Goal: Task Accomplishment & Management: Complete application form

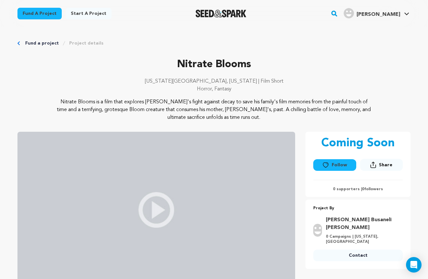
click at [94, 12] on link "Start a project" at bounding box center [89, 14] width 46 height 12
click at [95, 101] on p "Nitrate Blooms is a film that explores Renato's fight against decay to save his…" at bounding box center [214, 109] width 314 height 23
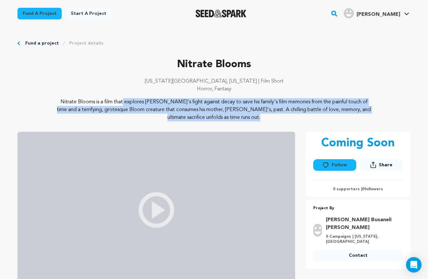
click at [95, 101] on p "Nitrate Blooms is a film that explores Renato's fight against decay to save his…" at bounding box center [214, 109] width 314 height 23
copy div "Nitrate Blooms is a film that explores Renato's fight against decay to save his…"
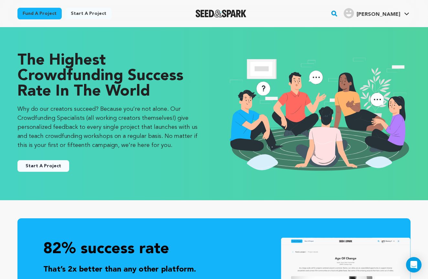
click at [90, 16] on link "Start a project" at bounding box center [89, 14] width 46 height 12
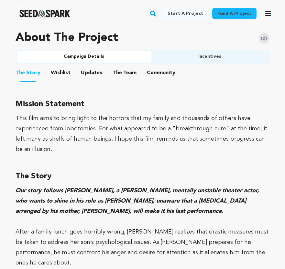
scroll to position [331, 0]
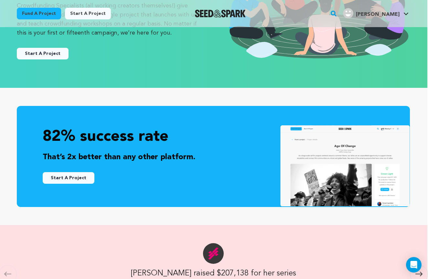
scroll to position [113, 1]
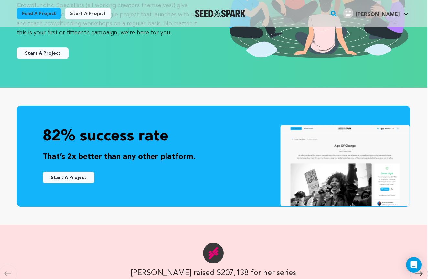
click at [32, 44] on div "Start A Project" at bounding box center [108, 50] width 183 height 17
click at [32, 52] on button "Start A Project" at bounding box center [43, 53] width 52 height 12
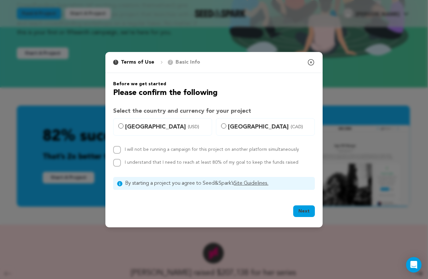
click at [144, 130] on span "United States (USD)" at bounding box center [166, 126] width 83 height 9
click at [123, 129] on input "United States (USD)" at bounding box center [120, 125] width 5 height 5
radio input "true"
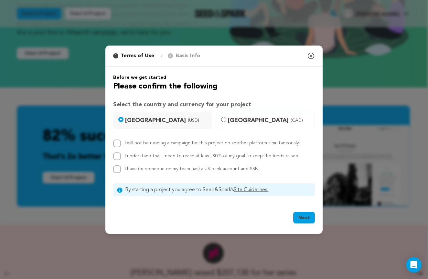
click at [142, 144] on label "I will not be running a campaign for this project on another platform simultane…" at bounding box center [212, 143] width 174 height 5
click at [121, 144] on input "I will not be running a campaign for this project on another platform simultane…" at bounding box center [117, 144] width 8 height 8
checkbox input "true"
click at [142, 151] on div "I will not be running a campaign for this project on another platform simultane…" at bounding box center [214, 157] width 202 height 34
click at [142, 154] on label "I understand that I need to reach at least 80% of my goal to keep the funds rai…" at bounding box center [211, 156] width 173 height 5
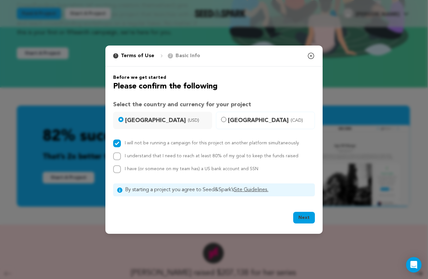
click at [121, 154] on input "I understand that I need to reach at least 80% of my goal to keep the funds rai…" at bounding box center [117, 156] width 8 height 8
checkbox input "true"
click at [142, 169] on span "I have (or someone on my team has) a US bank account and SSN" at bounding box center [191, 169] width 133 height 5
click at [121, 169] on input "I have (or someone on my team has) a US bank account and SSN" at bounding box center [117, 169] width 8 height 8
checkbox input "true"
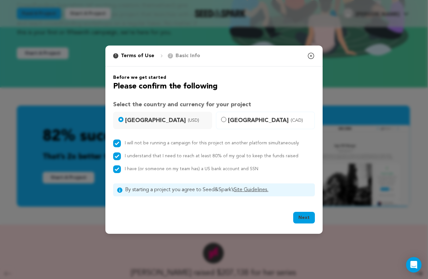
click at [312, 220] on button "Next" at bounding box center [304, 218] width 22 height 12
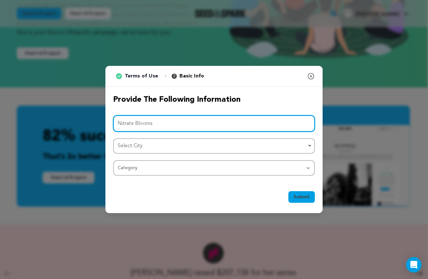
click at [154, 148] on div "Select City Remove item" at bounding box center [212, 145] width 189 height 9
type input "Nitrate Blooms"
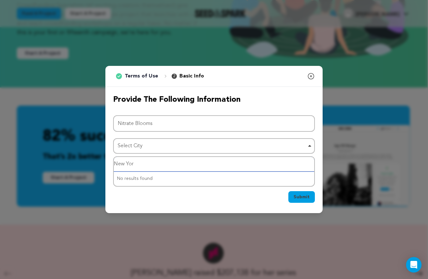
type input "New York"
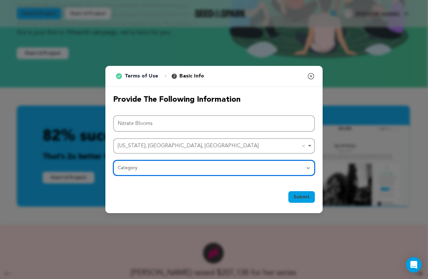
select select "383"
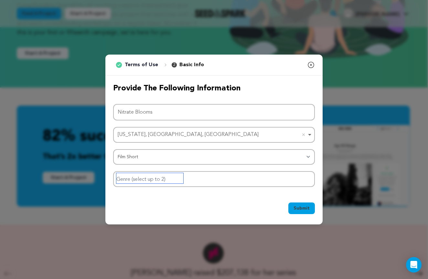
click at [149, 182] on input "Genre (select up to 2)" at bounding box center [149, 178] width 67 height 10
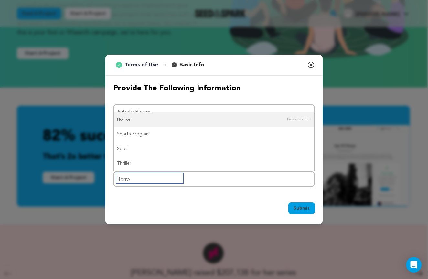
type input "Horror"
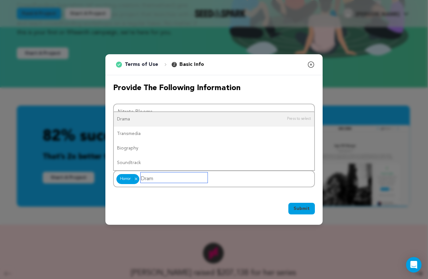
type input "Drama"
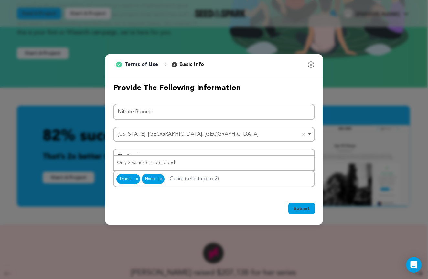
click at [260, 189] on div "Provide the following information Project Name Nitrate Blooms New York, NY, USA…" at bounding box center [213, 135] width 217 height 120
click at [303, 209] on span "Submit" at bounding box center [301, 208] width 16 height 6
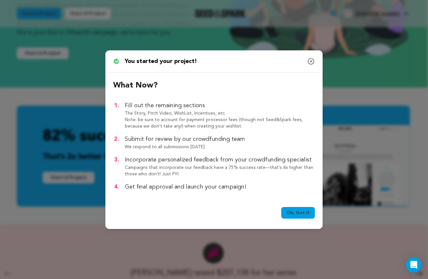
click at [306, 211] on link "Ok, Got it" at bounding box center [298, 213] width 34 height 12
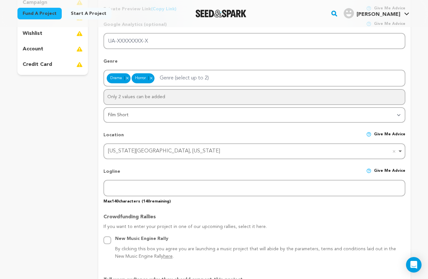
scroll to position [172, 0]
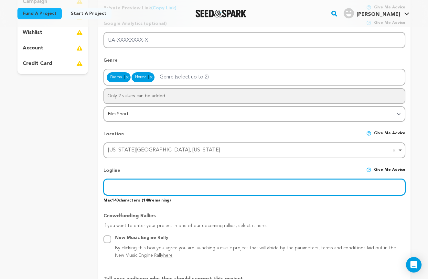
click at [163, 189] on input "text" at bounding box center [254, 187] width 302 height 16
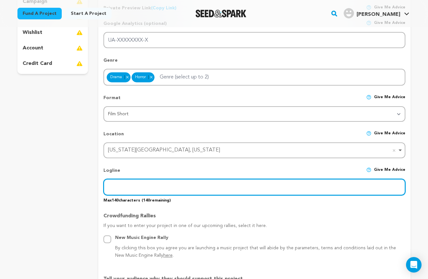
paste input "Nitrate Blooms is a film that explores Renato's fight against decay to save his…"
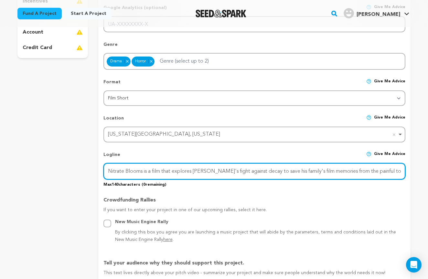
scroll to position [189, 0]
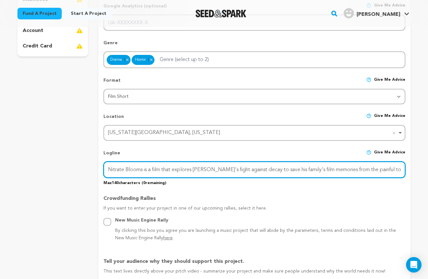
type input "Nitrate Blooms is a film that explores Renato's fight against decay to save his…"
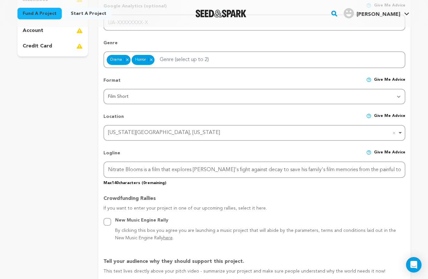
click at [223, 183] on p "Max 140 characters ( 0 remaining)" at bounding box center [254, 182] width 302 height 8
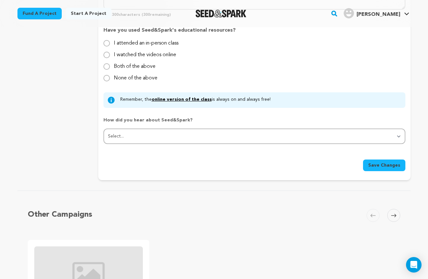
scroll to position [647, 0]
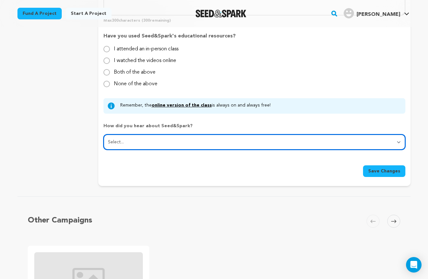
select select "3"
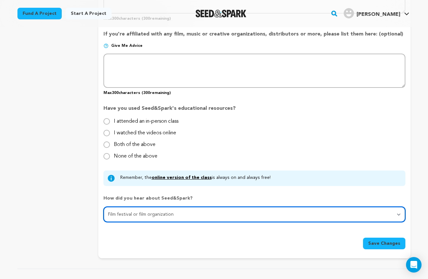
scroll to position [574, 0]
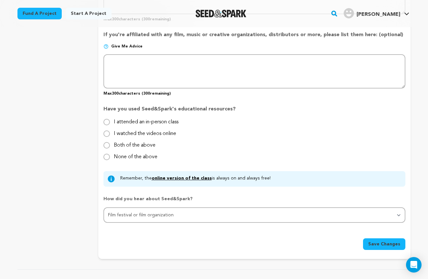
click at [141, 134] on label "I watched the videos online" at bounding box center [145, 131] width 62 height 10
click at [110, 134] on input "I watched the videos online" at bounding box center [106, 133] width 6 height 6
radio input "true"
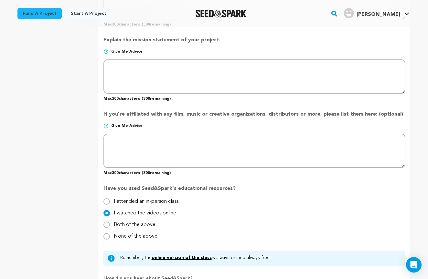
scroll to position [436, 0]
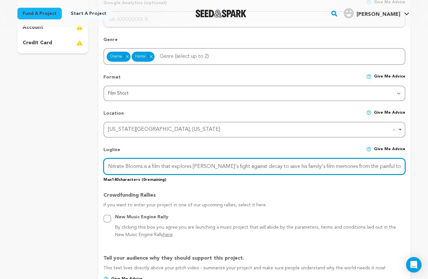
click at [151, 170] on input "Nitrate Blooms is a film that explores Renato's fight against decay to save his…" at bounding box center [254, 166] width 302 height 16
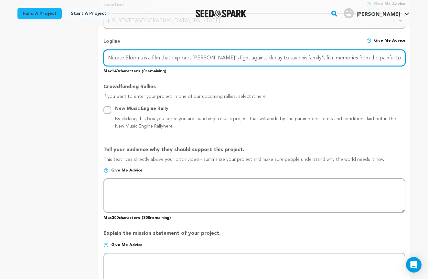
scroll to position [302, 0]
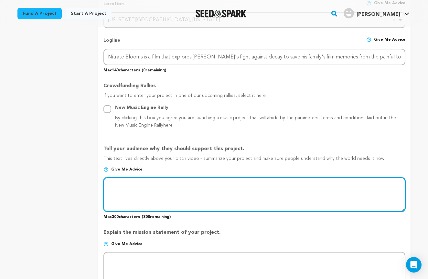
click at [151, 189] on textarea at bounding box center [254, 194] width 302 height 34
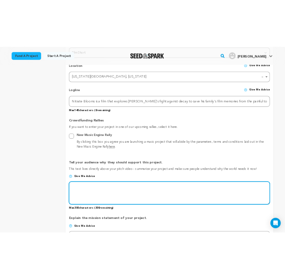
scroll to position [280, 0]
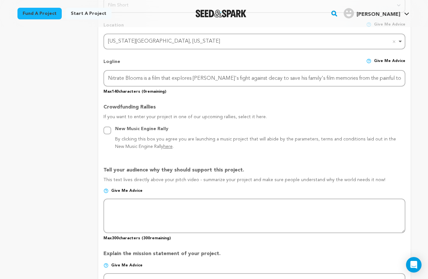
drag, startPoint x: 102, startPoint y: 168, endPoint x: 345, endPoint y: 183, distance: 243.4
click at [345, 183] on form "Project Title Project Name Nitrate Blooms Project URL Give me advice Project UR…" at bounding box center [254, 179] width 312 height 728
copy div "Tell your audience why they should support this project. This text lives direct…"
click at [154, 172] on p "Tell your audience why they should support this project." at bounding box center [254, 171] width 302 height 10
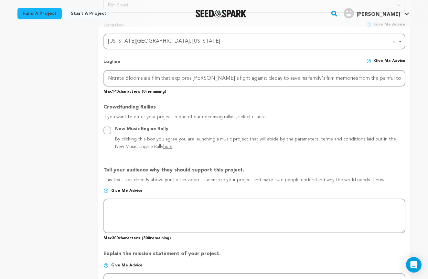
drag, startPoint x: 101, startPoint y: 167, endPoint x: 378, endPoint y: 179, distance: 276.4
click at [378, 179] on form "Project Title Project Name Nitrate Blooms Project URL Give me advice Project UR…" at bounding box center [254, 179] width 312 height 728
copy div "Tell your audience why they should support this project. This text lives direct…"
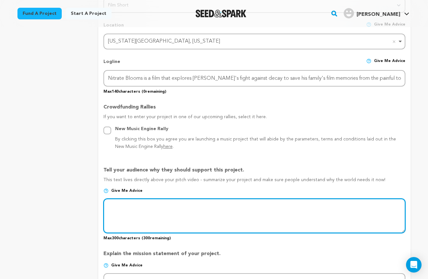
click at [152, 211] on textarea at bounding box center [254, 216] width 302 height 34
paste textarea "Nitrate Blooms is a journey into the life of Renato, a man who has taken a leav…"
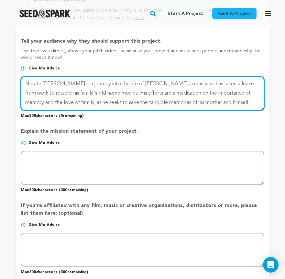
scroll to position [440, 0]
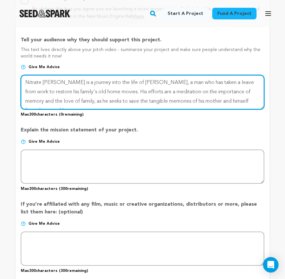
type textarea "Nitrate Blooms is a journey into the life of Renato, a man who has taken a leav…"
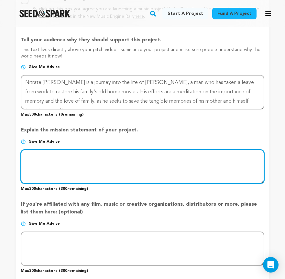
click at [138, 162] on textarea at bounding box center [142, 167] width 243 height 34
paste textarea "Our mission is to craft a unique and terrifying monster film that goes beyond t…"
type textarea "Our mission is to craft a unique and terrifying monster film that goes beyond t…"
paste textarea "Our mission is to craft a unique and terrifying monster film that goes beyond t…"
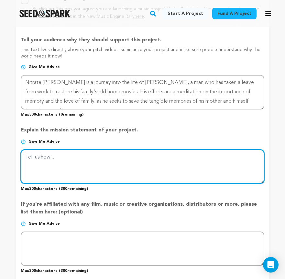
type textarea "Our mission is to craft a unique and terrifying monster film that goes beyond t…"
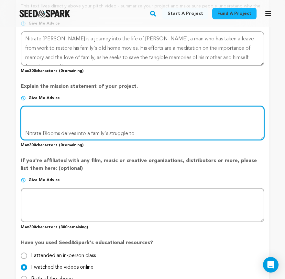
scroll to position [486, 0]
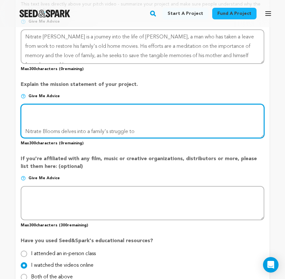
click at [135, 112] on textarea at bounding box center [142, 121] width 243 height 34
paste textarea "Our mission is to craft a unique and terrifying monster film that goes beyond t…"
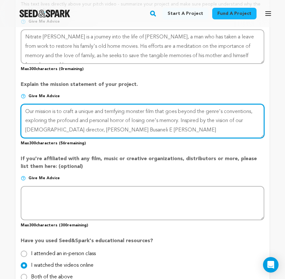
drag, startPoint x: 123, startPoint y: 129, endPoint x: -32, endPoint y: 111, distance: 155.4
click at [0, 111] on html "Fund a project Start a project Search" at bounding box center [142, 194] width 285 height 1360
paste textarea "monster film that explores the horror of memory loss. Inspired by our director …"
click at [181, 109] on textarea at bounding box center [142, 121] width 243 height 34
click at [196, 110] on textarea at bounding box center [142, 121] width 243 height 34
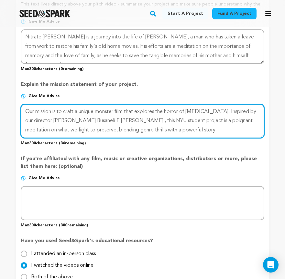
click at [219, 110] on textarea at bounding box center [142, 121] width 243 height 34
click at [231, 107] on textarea at bounding box center [142, 121] width 243 height 34
click at [42, 120] on textarea at bounding box center [142, 121] width 243 height 34
click at [98, 130] on textarea at bounding box center [142, 121] width 243 height 34
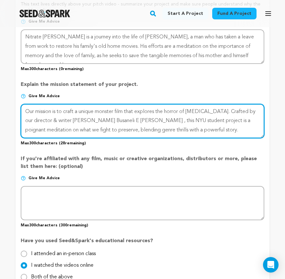
click at [118, 117] on textarea at bounding box center [142, 121] width 243 height 34
click at [188, 128] on textarea at bounding box center [142, 121] width 243 height 34
click at [200, 120] on textarea at bounding box center [142, 121] width 243 height 34
click at [219, 124] on textarea at bounding box center [142, 121] width 243 height 34
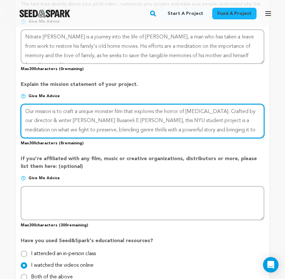
click at [110, 135] on textarea at bounding box center [142, 121] width 243 height 34
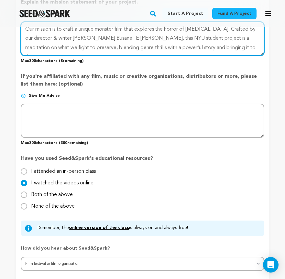
scroll to position [569, 0]
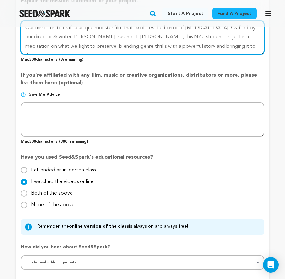
type textarea "Our mission is to craft a unique monster film that explores the horror of memor…"
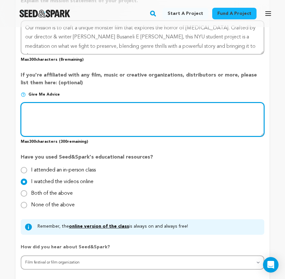
click at [126, 118] on textarea at bounding box center [142, 119] width 243 height 34
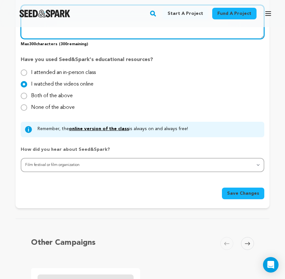
scroll to position [669, 0]
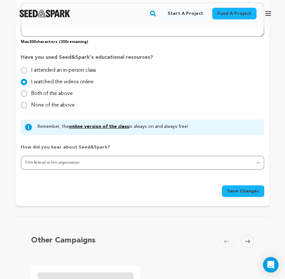
click at [231, 190] on span "Save Changes" at bounding box center [243, 191] width 32 height 6
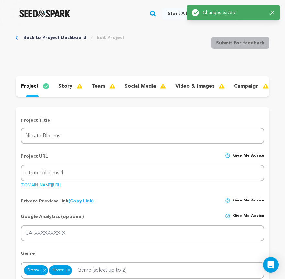
scroll to position [0, 0]
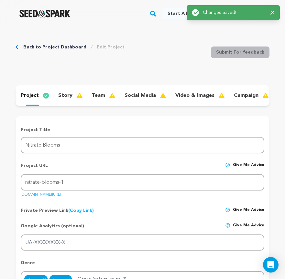
click at [72, 99] on div "story" at bounding box center [70, 95] width 34 height 10
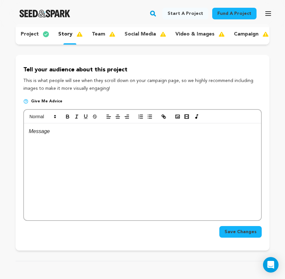
scroll to position [61, 0]
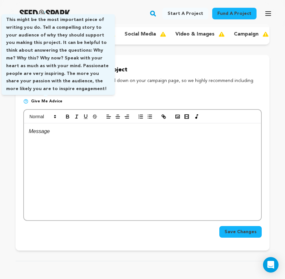
click at [31, 99] on span "Give me advice" at bounding box center [46, 101] width 31 height 5
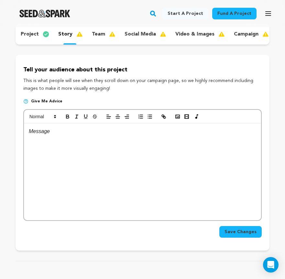
click at [27, 101] on img at bounding box center [25, 101] width 5 height 5
click at [26, 101] on img at bounding box center [25, 101] width 5 height 5
click at [27, 101] on img at bounding box center [25, 101] width 5 height 5
click at [28, 102] on img at bounding box center [25, 101] width 5 height 5
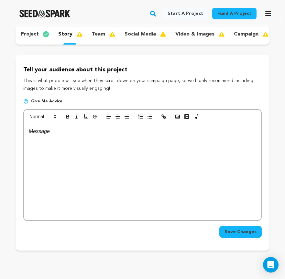
click at [33, 80] on p "This is what people will see when they scroll down on your campaign page, so we…" at bounding box center [142, 85] width 238 height 16
click at [26, 99] on img at bounding box center [25, 101] width 5 height 5
click at [34, 99] on span "Give me advice" at bounding box center [46, 101] width 31 height 5
click at [98, 39] on div "project story team social media video & images campaign incentives wishlist acc…" at bounding box center [143, 34] width 254 height 21
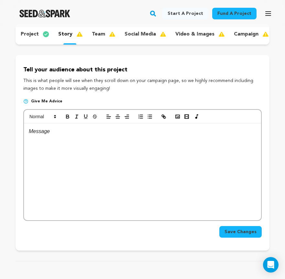
click at [98, 37] on p "team" at bounding box center [98, 34] width 13 height 8
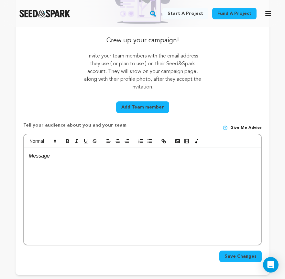
scroll to position [162, 0]
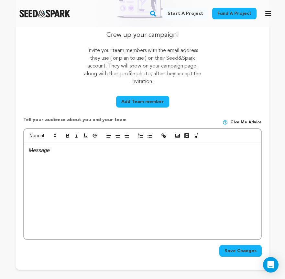
click at [130, 105] on button "Add Team member" at bounding box center [142, 102] width 53 height 12
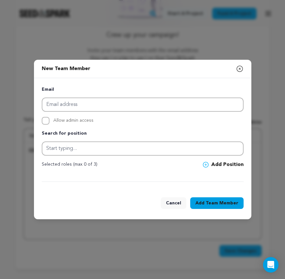
click at [240, 71] on icon "button" at bounding box center [239, 69] width 8 height 8
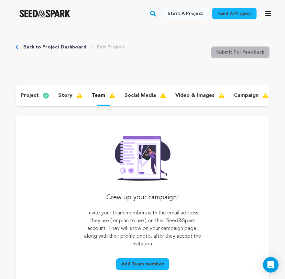
scroll to position [0, 0]
click at [27, 47] on link "Back to Project Dashboard" at bounding box center [54, 47] width 63 height 6
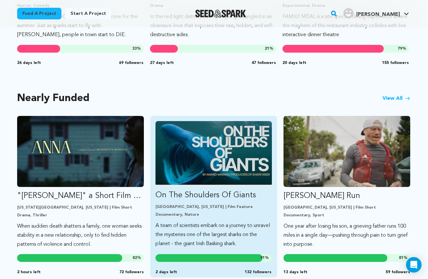
scroll to position [487, 0]
click at [201, 140] on img "Fund On The Shoulders Of Giants" at bounding box center [214, 153] width 116 height 65
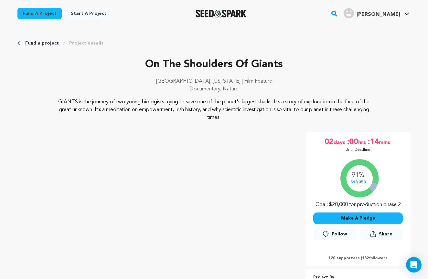
click at [131, 99] on p "GIANTS is the journey of two young biologists trying to save one of the planet'…" at bounding box center [214, 109] width 314 height 23
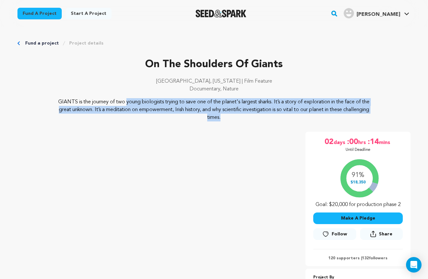
click at [131, 99] on p "GIANTS is the journey of two young biologists trying to save one of the planet'…" at bounding box center [214, 109] width 314 height 23
copy div "GIANTS is the journey of two young biologists trying to save one of the planet'…"
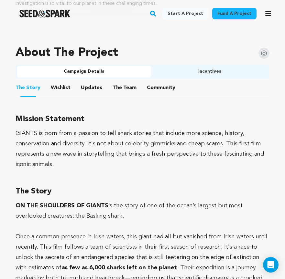
scroll to position [397, 0]
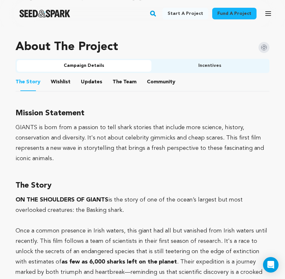
click at [125, 132] on div "GIANTS is born from a passion to tell shark stories that include more science, …" at bounding box center [143, 142] width 254 height 41
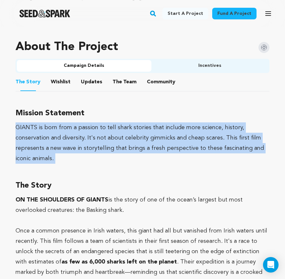
click at [125, 132] on div "GIANTS is born from a passion to tell shark stories that include more science, …" at bounding box center [143, 142] width 254 height 41
copy div "GIANTS is born from a passion to tell shark stories that include more science, …"
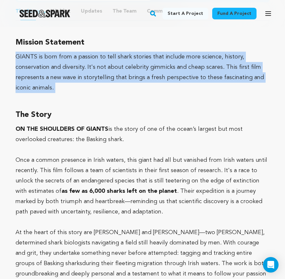
scroll to position [431, 0]
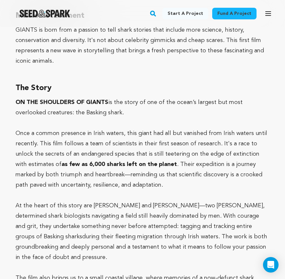
scroll to position [443, 0]
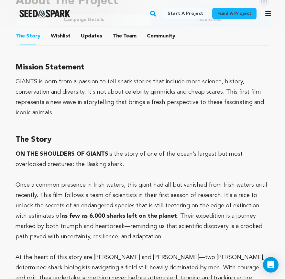
drag, startPoint x: 258, startPoint y: 182, endPoint x: 7, endPoint y: 133, distance: 256.0
copy div "The Story ON THE SHOULDERS OF GIANTS is the story of one of the ocean’s largest…"
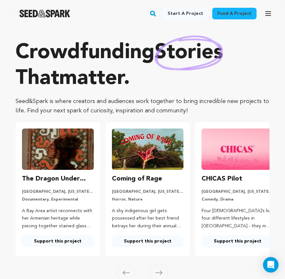
click at [263, 14] on button "Open main menu" at bounding box center [267, 13] width 13 height 13
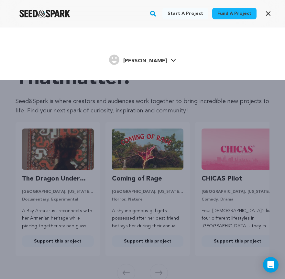
click at [264, 14] on icon "button" at bounding box center [268, 14] width 8 height 8
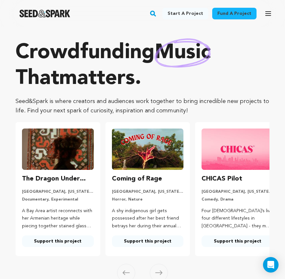
click at [268, 16] on icon "button" at bounding box center [267, 14] width 5 height 4
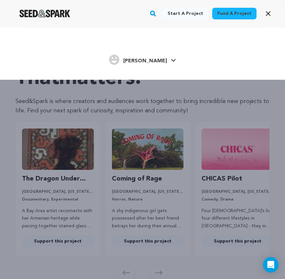
click at [158, 60] on span "[PERSON_NAME]" at bounding box center [145, 60] width 44 height 5
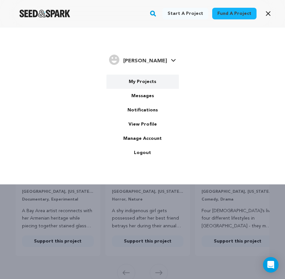
click at [137, 83] on link "My Projects" at bounding box center [142, 82] width 72 height 14
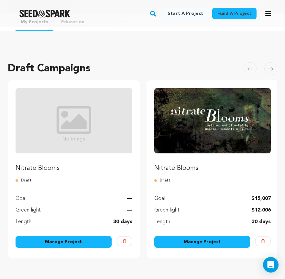
scroll to position [25, 0]
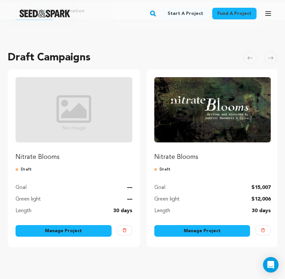
click at [212, 238] on div "Manage Project" at bounding box center [202, 232] width 96 height 14
click at [212, 235] on link "Manage Project" at bounding box center [202, 231] width 96 height 12
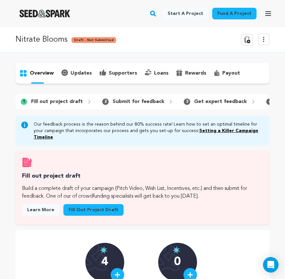
click at [265, 45] on button "View more option" at bounding box center [263, 40] width 12 height 12
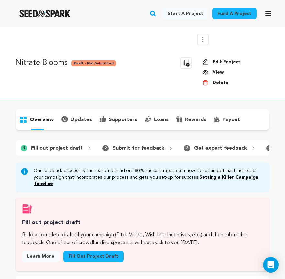
click at [222, 63] on link "Edit Project" at bounding box center [233, 62] width 62 height 6
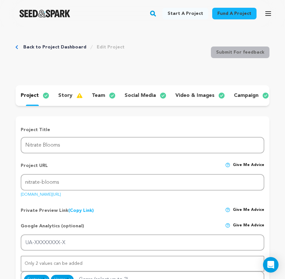
click at [76, 98] on img at bounding box center [82, 96] width 12 height 8
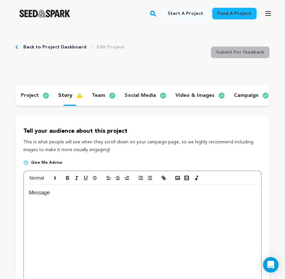
scroll to position [-1, 0]
click at [104, 97] on div "team" at bounding box center [103, 95] width 33 height 10
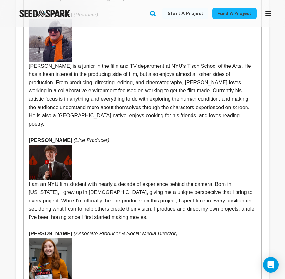
scroll to position [429, 0]
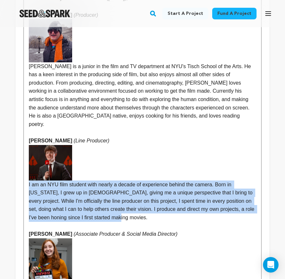
drag, startPoint x: 203, startPoint y: 193, endPoint x: 10, endPoint y: 159, distance: 196.4
click at [10, 159] on div "Back to Project Dashboard Edit Project Submit For feedback Submit For feedback …" at bounding box center [142, 250] width 285 height 1305
copy p "I am an NYU film student with nearly a decade of experience behind the camera. …"
click at [151, 181] on p "I am an NYU film student with nearly a decade of experience behind the camera. …" at bounding box center [142, 201] width 227 height 41
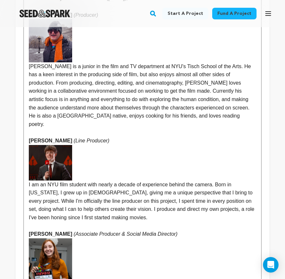
click at [150, 189] on p "I am an NYU film student with nearly a decade of experience behind the camera. …" at bounding box center [142, 201] width 227 height 41
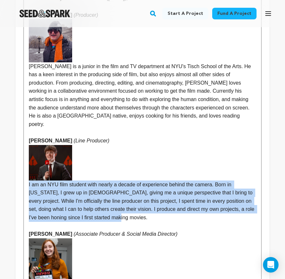
drag, startPoint x: 142, startPoint y: 194, endPoint x: 24, endPoint y: 158, distance: 123.3
click at [24, 158] on div "Gabriel Busaneli de Silva (Director) Gabriel Busaneli E Silva is an award-winni…" at bounding box center [142, 269] width 237 height 741
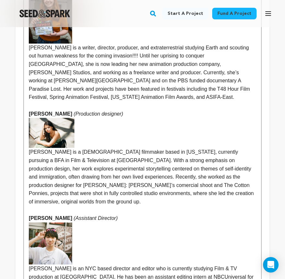
scroll to position [835, 0]
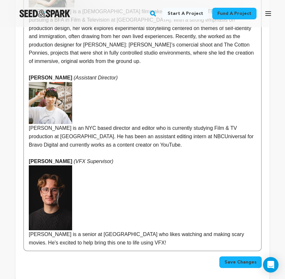
click at [243, 256] on button "Save Changes" at bounding box center [240, 262] width 42 height 12
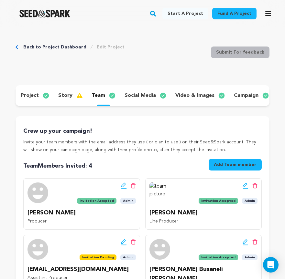
scroll to position [0, 0]
click at [139, 95] on p "social media" at bounding box center [139, 96] width 31 height 8
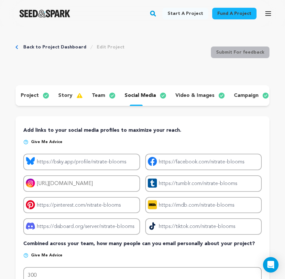
click at [185, 96] on p "video & images" at bounding box center [194, 96] width 39 height 8
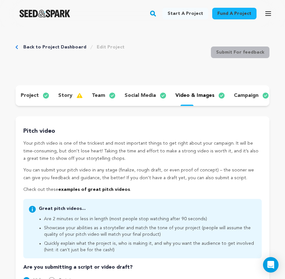
click at [237, 95] on p "campaign" at bounding box center [246, 96] width 25 height 8
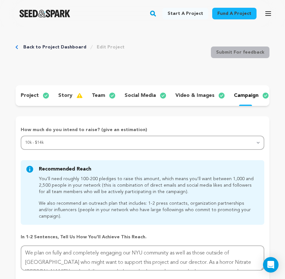
click at [71, 98] on div "story" at bounding box center [70, 95] width 34 height 10
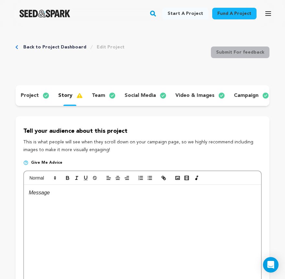
scroll to position [59, 0]
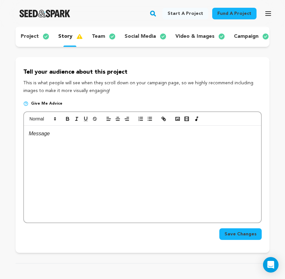
click at [124, 40] on p "social media" at bounding box center [139, 37] width 31 height 8
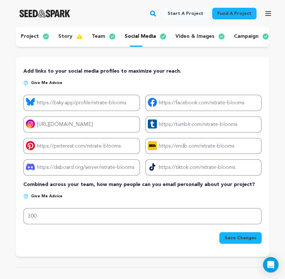
click at [96, 37] on p "team" at bounding box center [98, 37] width 13 height 8
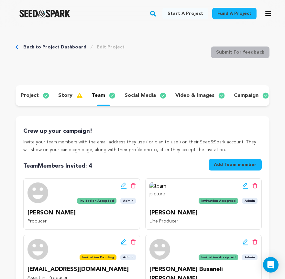
click at [58, 93] on p "story" at bounding box center [65, 96] width 14 height 8
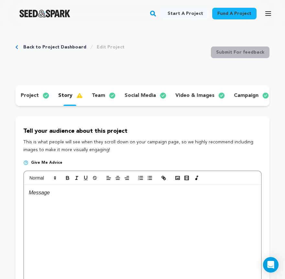
click at [40, 92] on div "project" at bounding box center [34, 95] width 37 height 10
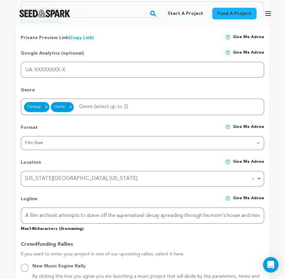
scroll to position [174, 0]
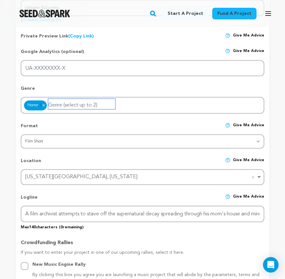
click at [66, 104] on input "Genre (select up to 2)" at bounding box center [81, 104] width 67 height 10
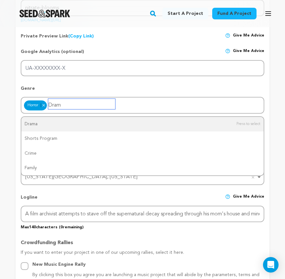
type input "Drama"
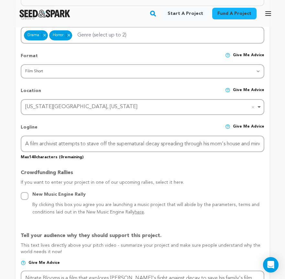
scroll to position [252, 0]
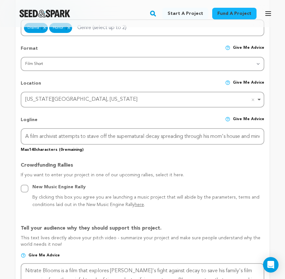
click at [130, 125] on div "Logline Give me advice" at bounding box center [142, 123] width 243 height 12
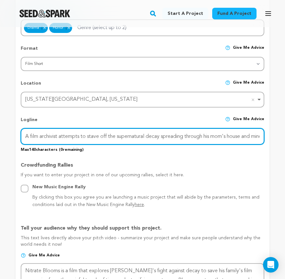
click at [130, 138] on input "A film archivist attempts to stave off the supernatural decay spreading through…" at bounding box center [142, 136] width 243 height 16
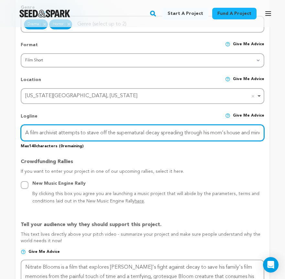
scroll to position [255, 0]
drag, startPoint x: 138, startPoint y: 137, endPoint x: 267, endPoint y: 134, distance: 128.9
click at [267, 134] on form "Project Title Project Name Nitrate Blooms Project URL Give me advice Project UR…" at bounding box center [143, 241] width 254 height 740
click at [250, 133] on input "A film archivist attempts to stave off the supernatural decay spreading through…" at bounding box center [142, 133] width 243 height 16
drag, startPoint x: 245, startPoint y: 133, endPoint x: 276, endPoint y: 134, distance: 30.7
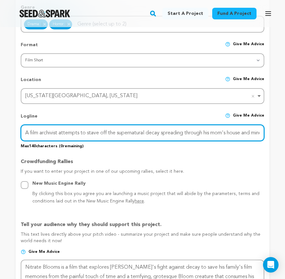
click at [238, 134] on input "A film archivist attempts to stave off the supernatural decay spreading through…" at bounding box center [142, 133] width 243 height 16
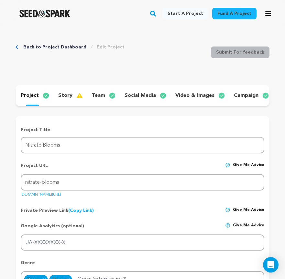
scroll to position [0, 0]
click at [58, 95] on p "story" at bounding box center [65, 96] width 14 height 8
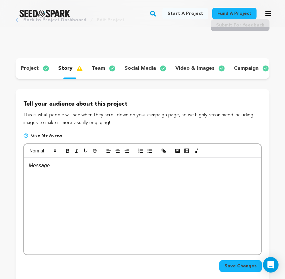
scroll to position [40, 0]
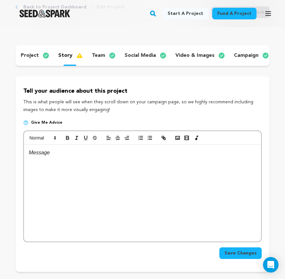
click at [121, 165] on div at bounding box center [142, 193] width 237 height 97
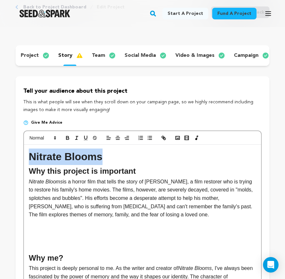
drag, startPoint x: 113, startPoint y: 155, endPoint x: 23, endPoint y: 162, distance: 90.7
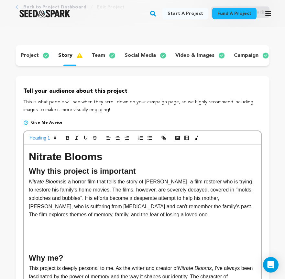
click at [46, 142] on div at bounding box center [142, 138] width 237 height 14
click at [46, 140] on span at bounding box center [42, 138] width 32 height 8
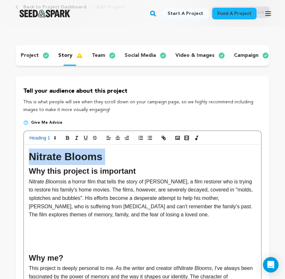
click at [87, 139] on icon "button" at bounding box center [86, 138] width 6 height 6
click at [102, 160] on h1 "Nitrate Blooms" at bounding box center [142, 157] width 227 height 16
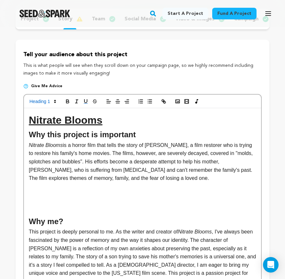
scroll to position [83, 0]
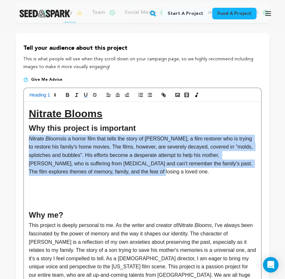
drag, startPoint x: 152, startPoint y: 173, endPoint x: 25, endPoint y: 137, distance: 133.1
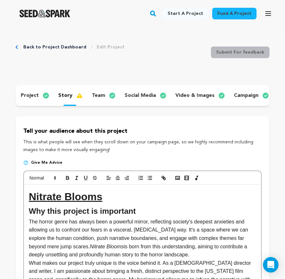
scroll to position [0, 0]
click at [40, 93] on div "project" at bounding box center [34, 95] width 37 height 10
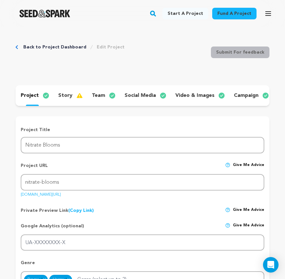
click at [61, 100] on div "story" at bounding box center [70, 95] width 34 height 10
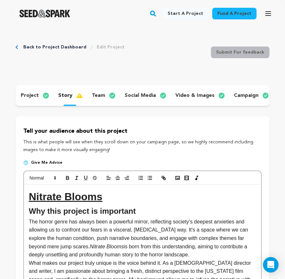
click at [105, 198] on h1 "Nitrate Blooms" at bounding box center [142, 197] width 227 height 16
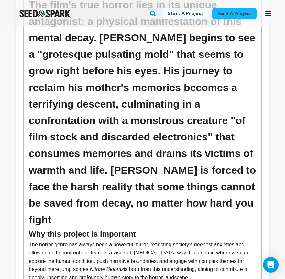
scroll to position [408, 0]
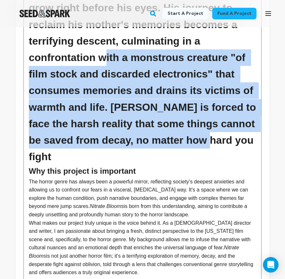
drag, startPoint x: 170, startPoint y: 135, endPoint x: 38, endPoint y: 58, distance: 152.8
click at [38, 58] on h1 "The film's true horror lies in its unique antagonist: a physical manifestation …" at bounding box center [142, 50] width 227 height 232
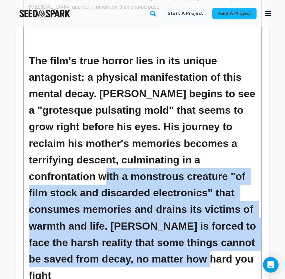
scroll to position [295, 0]
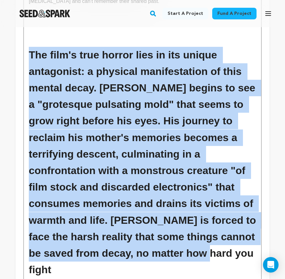
drag, startPoint x: 28, startPoint y: 52, endPoint x: 202, endPoint y: 241, distance: 256.5
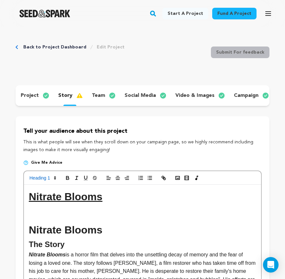
scroll to position [0, 0]
click at [36, 182] on div at bounding box center [142, 178] width 237 height 14
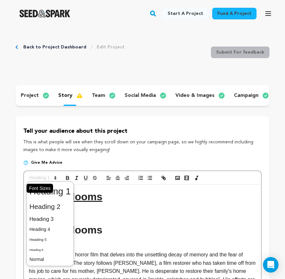
click at [36, 181] on span at bounding box center [42, 178] width 32 height 8
click at [46, 257] on span at bounding box center [49, 260] width 41 height 10
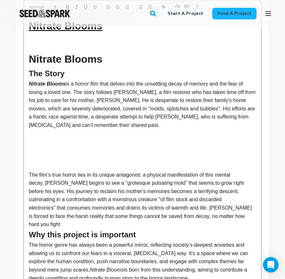
scroll to position [192, 0]
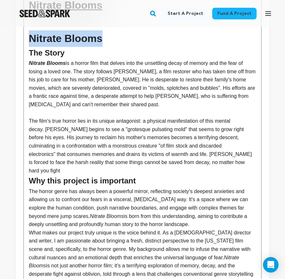
drag, startPoint x: 108, startPoint y: 43, endPoint x: 29, endPoint y: 42, distance: 78.2
click at [29, 42] on h1 "Nitrate Blooms" at bounding box center [142, 38] width 227 height 16
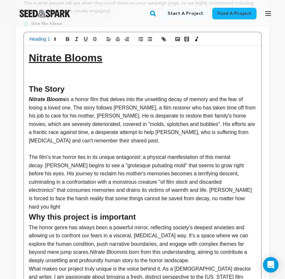
scroll to position [138, 0]
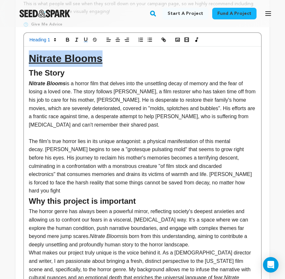
drag, startPoint x: 113, startPoint y: 59, endPoint x: -19, endPoint y: 59, distance: 132.4
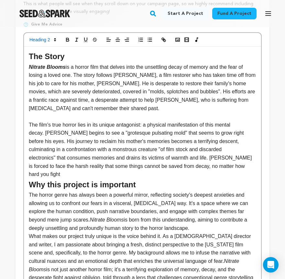
click at [203, 162] on p "The film's true horror lies in its unique antagonist: a physical manifestation …" at bounding box center [142, 150] width 227 height 58
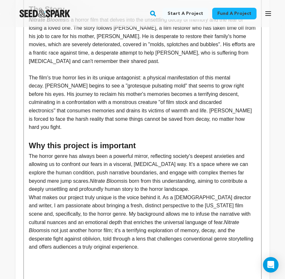
scroll to position [231, 0]
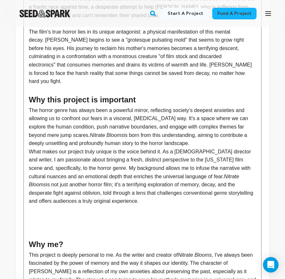
click at [193, 129] on p "The horror genre has always been a powerful mirror, reflecting society's deepes…" at bounding box center [142, 126] width 227 height 41
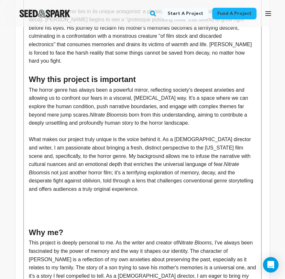
scroll to position [257, 0]
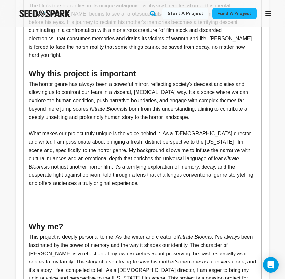
click at [171, 130] on p "What makes our project truly unique is the voice behind it. As a Brazilian dire…" at bounding box center [142, 159] width 227 height 58
click at [168, 130] on p "What makes our project truly unique is the voice behind it. As a Brazilian dire…" at bounding box center [142, 159] width 227 height 58
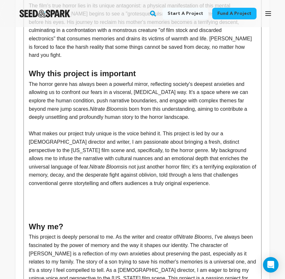
click at [227, 130] on p "What makes our project truly unique is the voice behind it. This project is led…" at bounding box center [142, 159] width 227 height 58
click at [74, 130] on p "What makes our project truly unique is the voice behind it. This project is led…" at bounding box center [142, 159] width 227 height 58
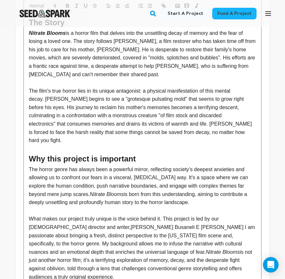
scroll to position [175, 0]
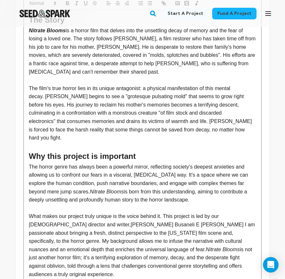
click at [73, 213] on p "What makes our project truly unique is the voice behind it. This project is led…" at bounding box center [142, 245] width 227 height 66
click at [130, 212] on p "What makes our project truly unique is the voice behind it. This project is led…" at bounding box center [142, 245] width 227 height 66
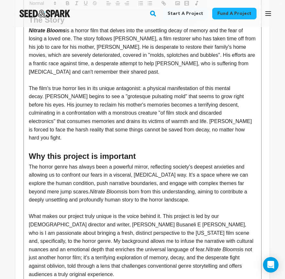
click at [153, 212] on p "What makes our project truly unique is the voice behind it. This project is led…" at bounding box center [142, 245] width 227 height 66
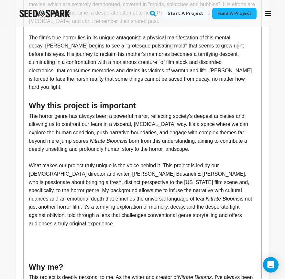
scroll to position [233, 0]
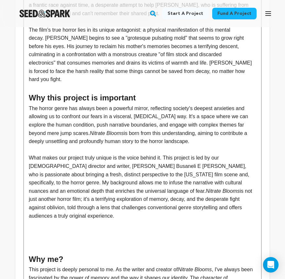
click at [212, 162] on p "What makes our project truly unique is the voice behind it. This project is led…" at bounding box center [142, 187] width 227 height 66
click at [208, 160] on p "What makes our project truly unique is the voice behind it. This project is led…" at bounding box center [142, 187] width 227 height 66
drag, startPoint x: 208, startPoint y: 160, endPoint x: 55, endPoint y: 169, distance: 153.7
click at [55, 169] on p "What makes our project truly unique is the voice behind it. This project is led…" at bounding box center [142, 187] width 227 height 66
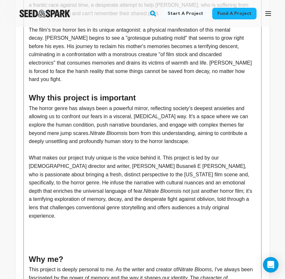
click at [232, 162] on p "What makes our project truly unique is the voice behind it. This project is led…" at bounding box center [142, 187] width 227 height 66
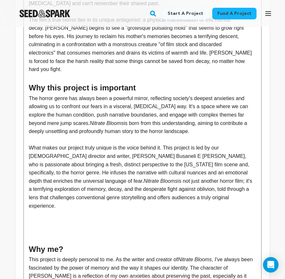
click at [74, 235] on p at bounding box center [142, 239] width 227 height 8
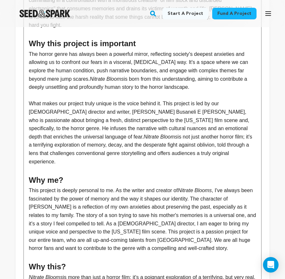
scroll to position [293, 0]
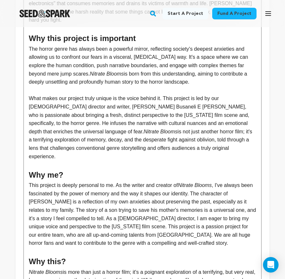
click at [53, 169] on h2 "Why me?" at bounding box center [142, 175] width 227 height 12
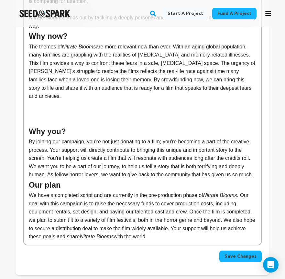
scroll to position [610, 0]
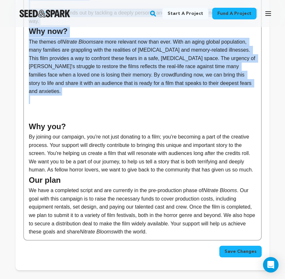
drag, startPoint x: 31, startPoint y: 63, endPoint x: 248, endPoint y: 60, distance: 217.7
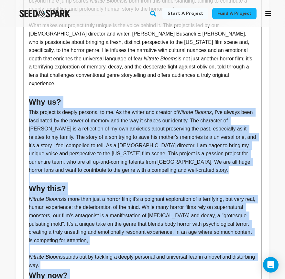
scroll to position [378, 0]
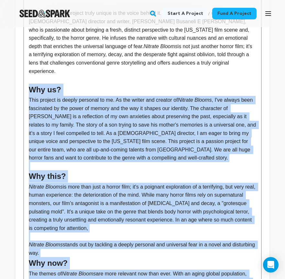
copy div "Why us? This project is deeply personal to me. As the writer and creator of Nit…"
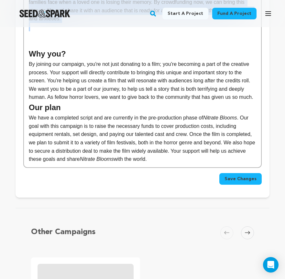
scroll to position [654, 0]
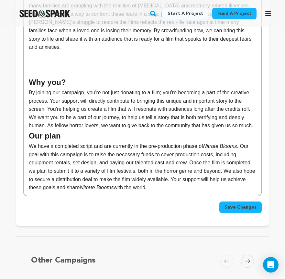
click at [205, 158] on p "We have a completed script and are currently in the pre-production phase of Nit…" at bounding box center [142, 167] width 227 height 50
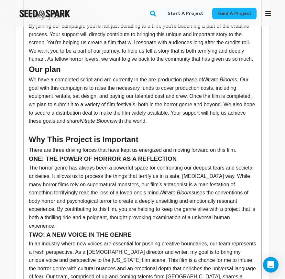
scroll to position [619, 0]
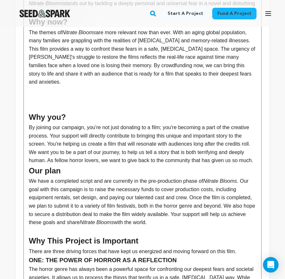
click at [36, 255] on h3 "ONE: THE POWER OF HORROR AS A REFLECTION" at bounding box center [142, 260] width 227 height 10
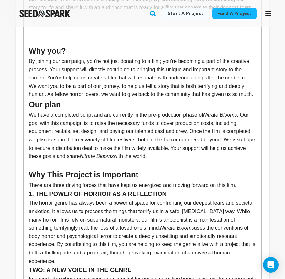
click at [39, 265] on h3 "TWO: A NEW VOICE IN THE GENRE" at bounding box center [142, 270] width 227 height 10
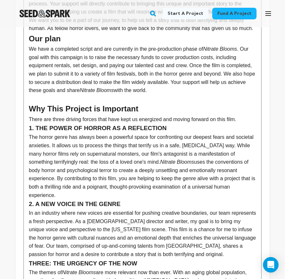
scroll to position [838, 0]
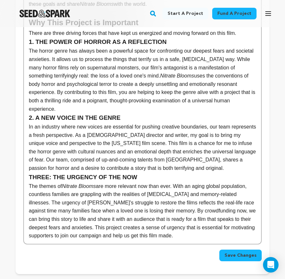
click at [42, 172] on h3 "THREE: THE URGENCY OF THE NOW" at bounding box center [142, 177] width 227 height 10
drag, startPoint x: 51, startPoint y: 141, endPoint x: 26, endPoint y: 141, distance: 24.9
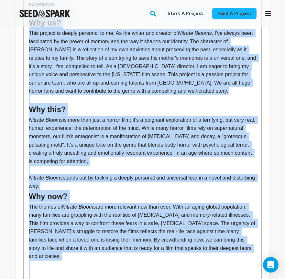
scroll to position [449, 0]
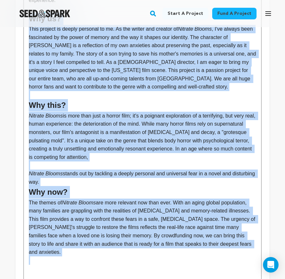
drag, startPoint x: 29, startPoint y: 96, endPoint x: 257, endPoint y: 224, distance: 261.3
click at [257, 224] on div "The Story Nitrate Blooms is a horror film that delves into the unsettling decay…" at bounding box center [142, 184] width 237 height 897
copy div "Why us? This project is deeply personal to me. As the writer and creator of Nit…"
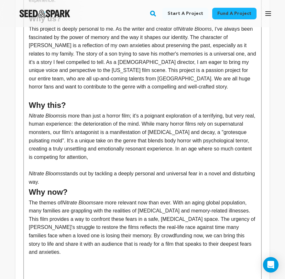
click at [80, 186] on h2 "Why now?" at bounding box center [142, 192] width 227 height 12
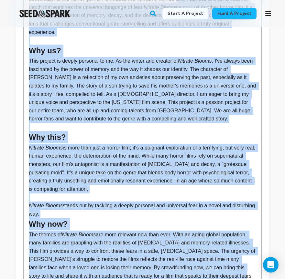
scroll to position [403, 0]
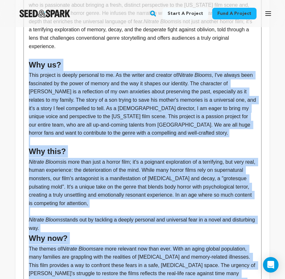
drag, startPoint x: 239, startPoint y: 218, endPoint x: 14, endPoint y: 45, distance: 284.5
click at [14, 45] on div "Back to Project Dashboard Edit Project Submit For feedback Submit For feedback …" at bounding box center [142, 282] width 285 height 1317
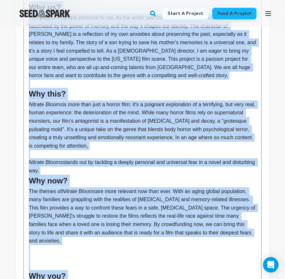
scroll to position [472, 0]
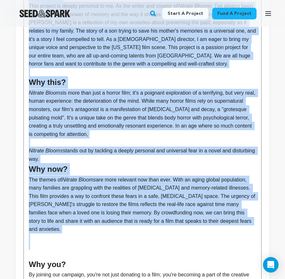
drag, startPoint x: 28, startPoint y: 105, endPoint x: 182, endPoint y: 210, distance: 186.2
click at [182, 210] on div "The Story Nitrate Blooms is a horror film that delves into the unsettling decay…" at bounding box center [142, 161] width 237 height 897
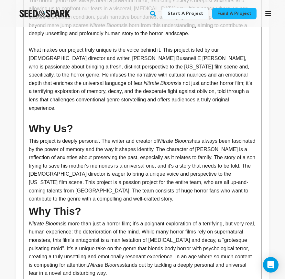
scroll to position [341, 0]
click at [120, 137] on p "This project is deeply personal. The writer and creator of Nitrate Blooms has a…" at bounding box center [142, 170] width 227 height 66
drag, startPoint x: 149, startPoint y: 119, endPoint x: 105, endPoint y: 119, distance: 44.6
click at [105, 137] on p "This project is deeply personal. The and creator of Nitrate Blooms has always b…" at bounding box center [142, 170] width 227 height 66
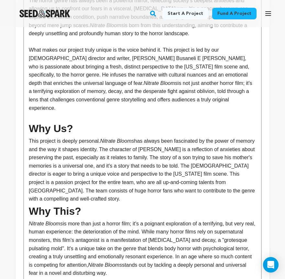
click at [185, 137] on p "This project is deeply personal. Nitrate Blooms has always been fascinated by t…" at bounding box center [142, 170] width 227 height 66
click at [178, 137] on p "This project is deeply personal. Nitrate Blooms has always been fascinated by t…" at bounding box center [142, 170] width 227 height 66
click at [142, 137] on p "This project is deeply personal. Nitrate Blooms has always been fascinated by t…" at bounding box center [142, 170] width 227 height 66
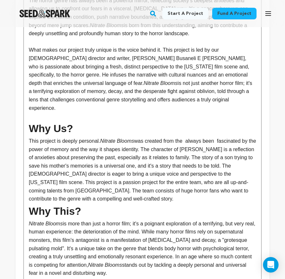
click at [230, 137] on p "This project is deeply personal. Nitrate Blooms was created from the always bee…" at bounding box center [142, 170] width 227 height 66
drag, startPoint x: 59, startPoint y: 126, endPoint x: 206, endPoint y: 118, distance: 147.2
click at [206, 137] on p "This project is deeply personal. Nitrate Blooms was created from the fascinatio…" at bounding box center [142, 170] width 227 height 66
click at [213, 137] on p "This project is deeply personal. Nitrate Blooms was created from the fascinatio…" at bounding box center [142, 170] width 227 height 66
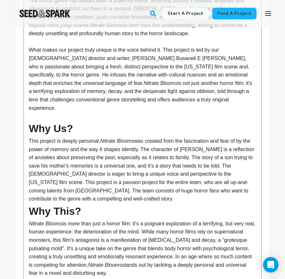
click at [238, 137] on p "This project is deeply personal. Nitrate Blooms was created from the fascinatio…" at bounding box center [142, 170] width 227 height 66
drag, startPoint x: 244, startPoint y: 117, endPoint x: 60, endPoint y: 126, distance: 184.0
click at [60, 137] on p "This project is deeply personal. Nitrate Blooms was created from the fascinatio…" at bounding box center [142, 170] width 227 height 66
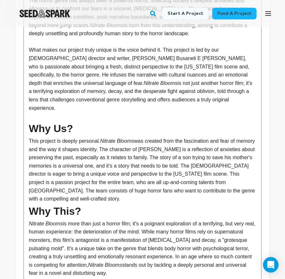
click at [229, 143] on p "This project is deeply personal. Nitrate Blooms was created from the fascinatio…" at bounding box center [142, 170] width 227 height 66
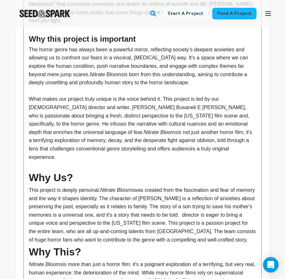
scroll to position [296, 0]
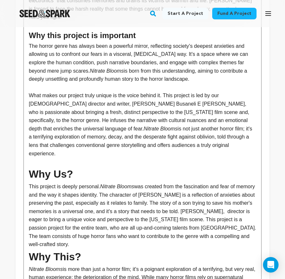
click at [234, 189] on p "This project is deeply personal. Nitrate Blooms was created from the fascinatio…" at bounding box center [142, 215] width 227 height 66
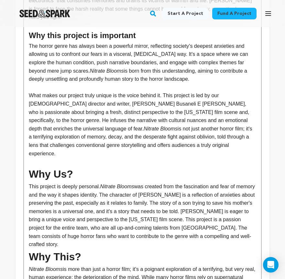
click at [234, 182] on p "This project is deeply personal. Nitrate Blooms was created from the fascinatio…" at bounding box center [142, 215] width 227 height 66
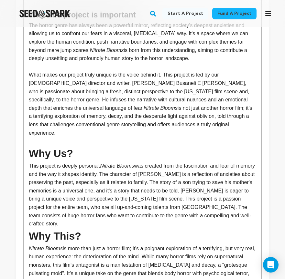
scroll to position [317, 0]
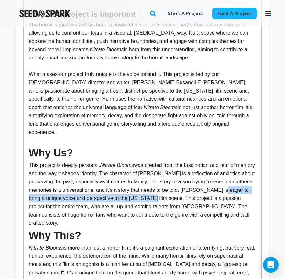
drag, startPoint x: 180, startPoint y: 176, endPoint x: 28, endPoint y: 174, distance: 152.1
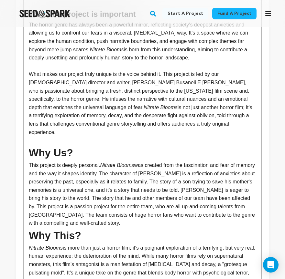
click at [119, 199] on p "This project is deeply personal. Nitrate Blooms was created from the fascinatio…" at bounding box center [142, 194] width 227 height 66
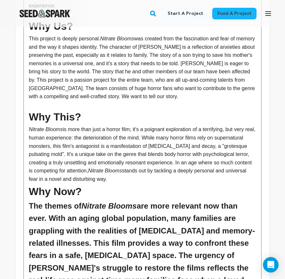
scroll to position [444, 0]
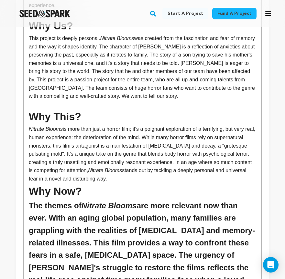
click at [189, 156] on p "Nitrate Blooms is more than just a horror film; it's a poignant exploration of …" at bounding box center [142, 154] width 227 height 58
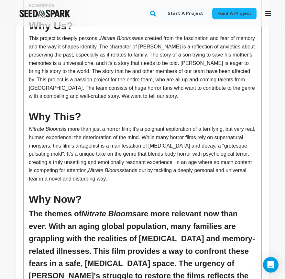
drag, startPoint x: 201, startPoint y: 155, endPoint x: -19, endPoint y: 89, distance: 229.1
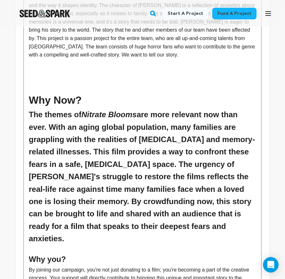
scroll to position [478, 0]
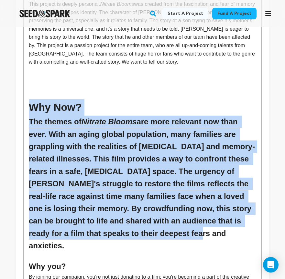
drag, startPoint x: 111, startPoint y: 210, endPoint x: 29, endPoint y: 75, distance: 158.0
click at [29, 75] on div "The Story Nitrate Blooms is a horror film that delves into the unsettling decay…" at bounding box center [142, 159] width 237 height 905
click at [29, 99] on h1 "Why Now?" at bounding box center [142, 107] width 227 height 16
drag, startPoint x: 123, startPoint y: 206, endPoint x: 12, endPoint y: 82, distance: 166.3
click at [12, 82] on div "Back to Project Dashboard Edit Project Submit For feedback Submit For feedback …" at bounding box center [142, 211] width 285 height 1325
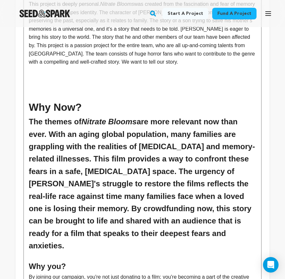
click at [79, 142] on h2 "The themes of Nitrate Blooms are more relevant now than ever. With an aging glo…" at bounding box center [142, 184] width 227 height 136
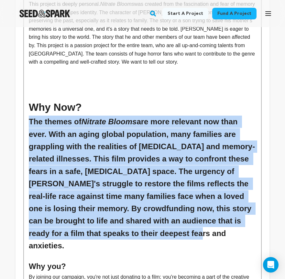
drag, startPoint x: 107, startPoint y: 211, endPoint x: 23, endPoint y: 96, distance: 141.9
click at [23, 96] on div "The Story Nitrate Blooms is a horror film that delves into the unsettling decay…" at bounding box center [142, 153] width 238 height 920
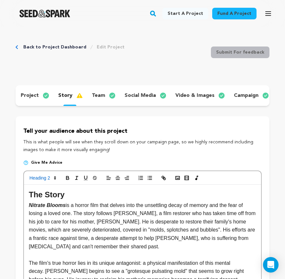
scroll to position [0, 0]
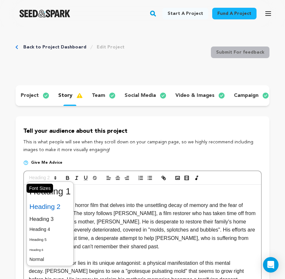
click at [39, 177] on span at bounding box center [42, 178] width 32 height 8
click at [47, 258] on span at bounding box center [49, 260] width 41 height 10
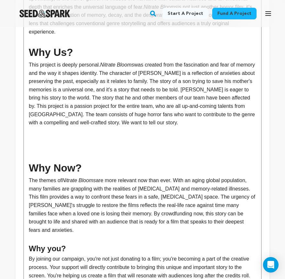
scroll to position [437, 0]
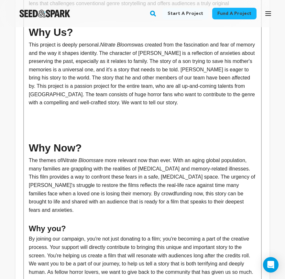
click at [88, 223] on h2 "Why you?" at bounding box center [142, 229] width 227 height 12
click at [31, 140] on h1 "Why Now?" at bounding box center [142, 148] width 227 height 16
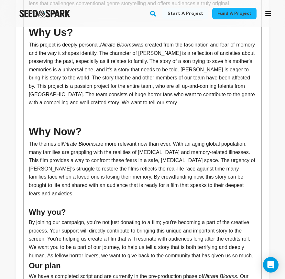
click at [42, 206] on h2 "Why you?" at bounding box center [142, 212] width 227 height 12
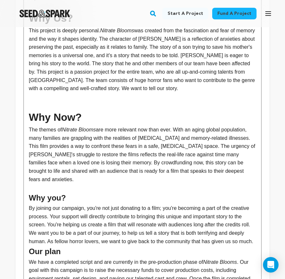
scroll to position [454, 0]
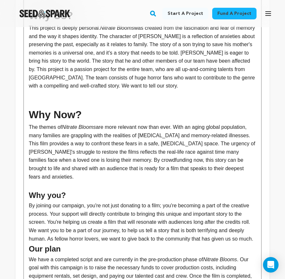
click at [51, 107] on h1 "Why Now?" at bounding box center [142, 115] width 227 height 16
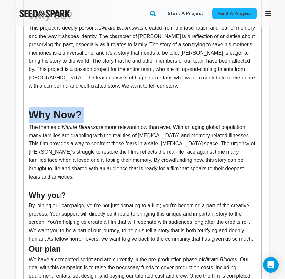
click at [51, 107] on h1 "Why Now?" at bounding box center [142, 115] width 227 height 16
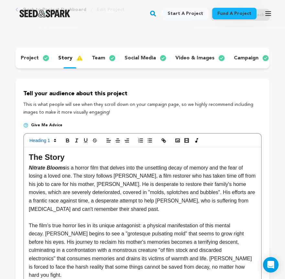
scroll to position [9, 0]
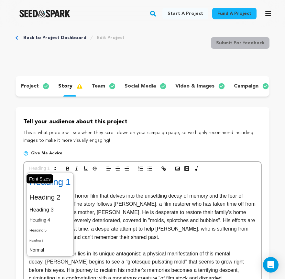
click at [39, 171] on span at bounding box center [42, 169] width 32 height 8
click at [48, 198] on span at bounding box center [49, 198] width 41 height 14
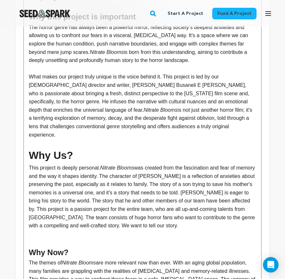
scroll to position [326, 0]
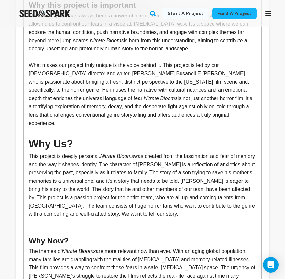
click at [39, 136] on h1 "Why Us?" at bounding box center [142, 144] width 227 height 16
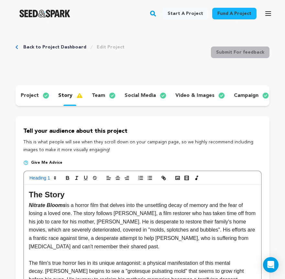
scroll to position [0, 0]
click at [43, 162] on span "Give me advice" at bounding box center [46, 162] width 31 height 5
click at [41, 174] on span at bounding box center [42, 178] width 32 height 8
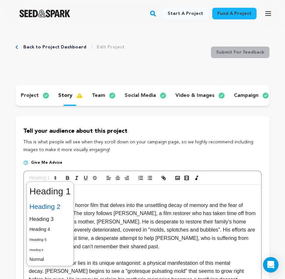
click at [49, 208] on span at bounding box center [49, 207] width 41 height 14
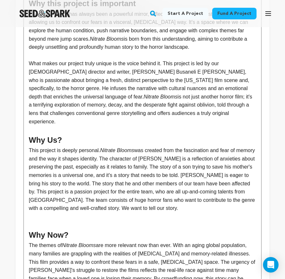
scroll to position [328, 0]
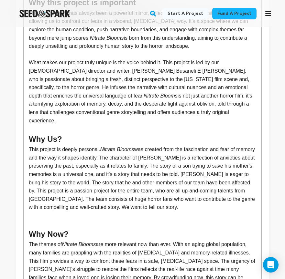
click at [49, 228] on h2 "Why Now?" at bounding box center [142, 234] width 227 height 12
click at [58, 212] on h1 at bounding box center [142, 220] width 227 height 16
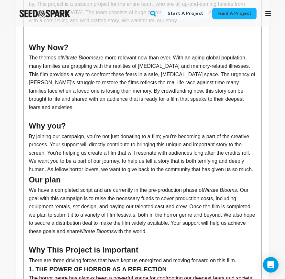
scroll to position [524, 0]
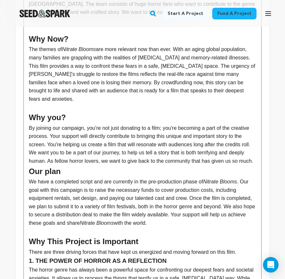
click at [64, 165] on h2 "Our plan" at bounding box center [142, 171] width 227 height 12
click at [68, 134] on p "By joining our campaign, you're not just donating to a film; you're becoming a …" at bounding box center [142, 144] width 227 height 41
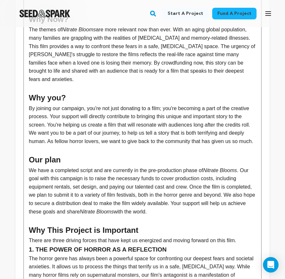
scroll to position [548, 0]
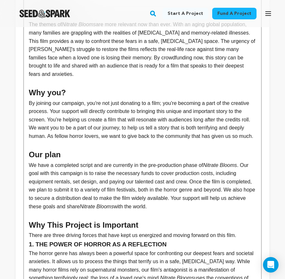
click at [203, 179] on p "We have a completed script and are currently in the pre-production phase of Nit…" at bounding box center [142, 186] width 227 height 50
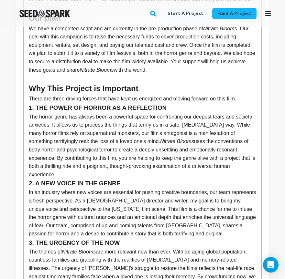
scroll to position [681, 0]
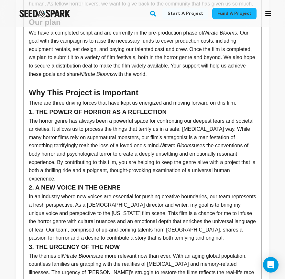
click at [126, 87] on h2 "Why This Project is Important" at bounding box center [142, 93] width 227 height 12
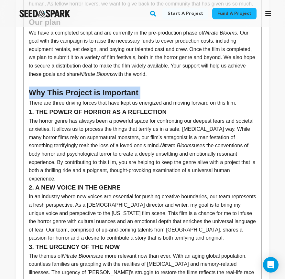
click at [126, 87] on h2 "Why This Project is Important" at bounding box center [142, 93] width 227 height 12
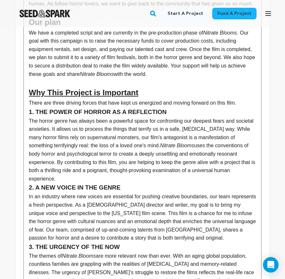
click at [147, 87] on h2 "Why This Project is Important" at bounding box center [142, 93] width 227 height 12
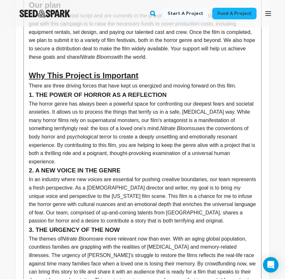
click at [29, 90] on h3 "1. THE POWER OF HORROR AS A REFLECTION" at bounding box center [142, 95] width 227 height 10
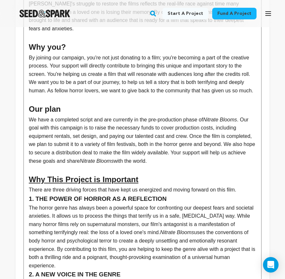
scroll to position [617, 0]
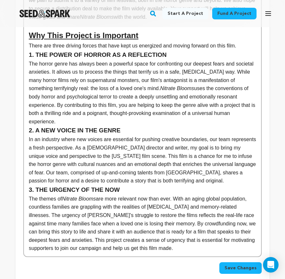
scroll to position [744, 0]
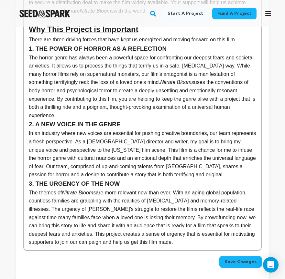
click at [186, 129] on p "In an industry where new voices are essential for pushing creative boundaries, …" at bounding box center [142, 154] width 227 height 50
click at [185, 129] on p "In an industry where new voices are essential for pushing creative boundaries, …" at bounding box center [142, 154] width 227 height 50
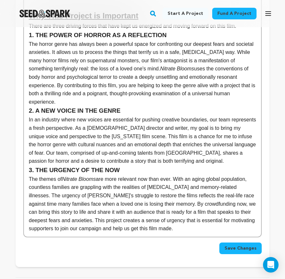
scroll to position [769, 0]
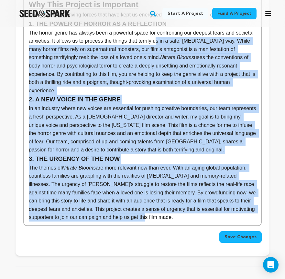
drag, startPoint x: 192, startPoint y: 190, endPoint x: 178, endPoint y: 7, distance: 182.7
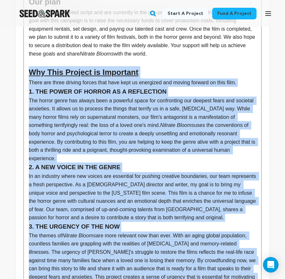
drag, startPoint x: 27, startPoint y: 43, endPoint x: 179, endPoint y: 269, distance: 272.2
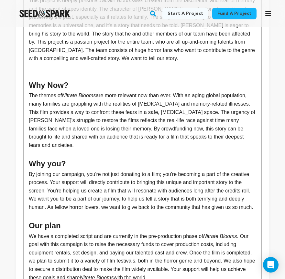
scroll to position [491, 0]
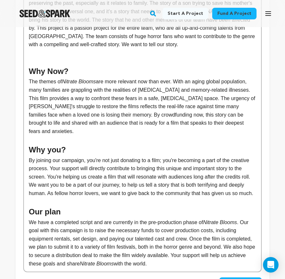
drag, startPoint x: 199, startPoint y: 239, endPoint x: 74, endPoint y: 55, distance: 222.3
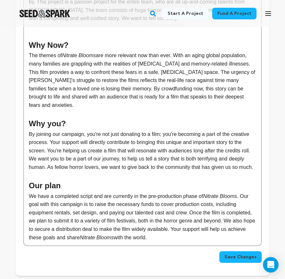
scroll to position [523, 0]
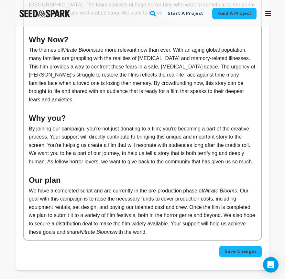
drag, startPoint x: 29, startPoint y: 195, endPoint x: 193, endPoint y: 205, distance: 164.7
copy div "The Story Nitrate Blooms is a horror film that delves into the unsettling decay…"
drag, startPoint x: 7, startPoint y: 223, endPoint x: 97, endPoint y: 140, distance: 122.5
click at [97, 166] on p at bounding box center [142, 170] width 227 height 8
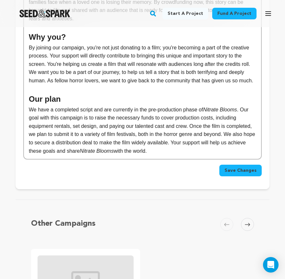
scroll to position [583, 0]
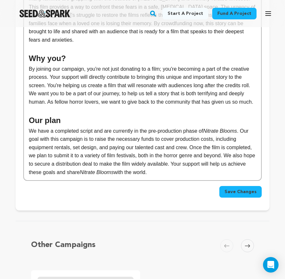
click at [97, 140] on p "We have a completed script and are currently in the pre-production phase of Nit…" at bounding box center [142, 152] width 227 height 50
drag, startPoint x: 191, startPoint y: 146, endPoint x: 138, endPoint y: 16, distance: 139.9
click at [138, 16] on main "Fund a project Start a project Search" at bounding box center [142, 51] width 285 height 1268
click at [143, 114] on h2 "Our plan" at bounding box center [142, 120] width 227 height 12
drag, startPoint x: 198, startPoint y: 142, endPoint x: 130, endPoint y: 12, distance: 145.9
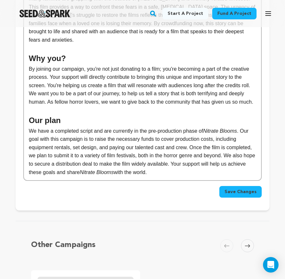
click at [130, 12] on main "Fund a project Start a project Search" at bounding box center [142, 51] width 285 height 1268
click at [132, 106] on p at bounding box center [142, 110] width 227 height 8
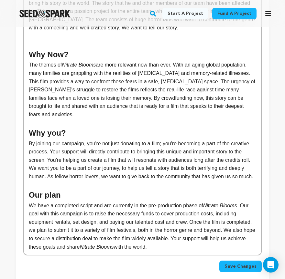
scroll to position [513, 0]
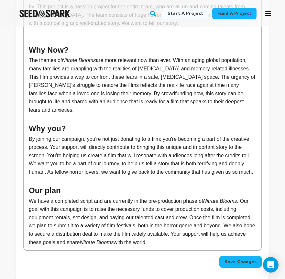
drag, startPoint x: 30, startPoint y: 82, endPoint x: 205, endPoint y: 218, distance: 221.0
copy div "The Story Nitrate Blooms is a horror film that delves into the unsettling decay…"
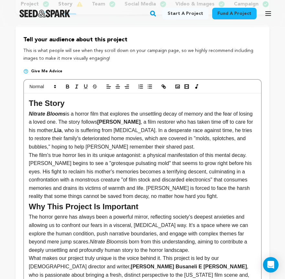
scroll to position [101, 0]
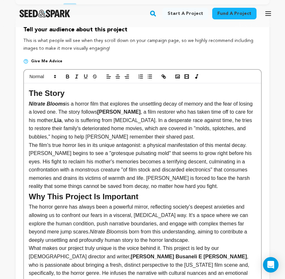
click at [161, 141] on p "The film's true horror lies in its unique antagonist: a physical manifestation …" at bounding box center [142, 166] width 227 height 50
click at [162, 137] on p "Nitrate Blooms is a horror film that explores the unsettling decay of memory an…" at bounding box center [142, 120] width 227 height 41
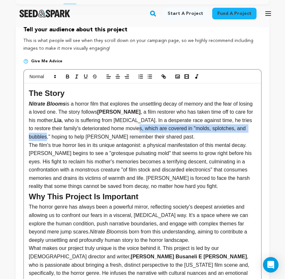
drag, startPoint x: 143, startPoint y: 128, endPoint x: 53, endPoint y: 136, distance: 90.8
click at [53, 136] on p "Nitrate Blooms is a horror film that explores the unsettling decay of memory an…" at bounding box center [142, 120] width 227 height 41
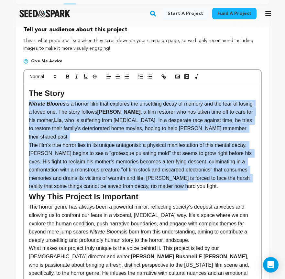
drag, startPoint x: 28, startPoint y: 102, endPoint x: 214, endPoint y: 177, distance: 200.6
copy div "Nitrate Blooms is a horror film that explores the unsettling decay of memory an…"
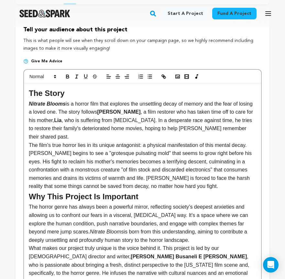
click at [179, 168] on p "The film's true horror lies in its unique antagonist: a physical manifestation …" at bounding box center [142, 166] width 227 height 50
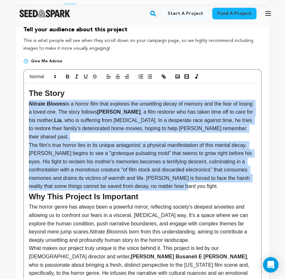
drag, startPoint x: 199, startPoint y: 176, endPoint x: 26, endPoint y: 102, distance: 187.8
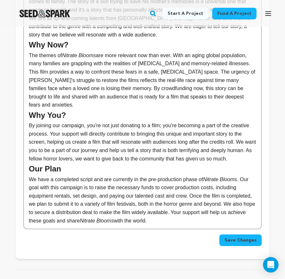
scroll to position [457, 0]
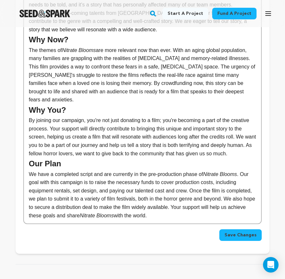
click at [232, 232] on span "Save Changes" at bounding box center [240, 235] width 32 height 6
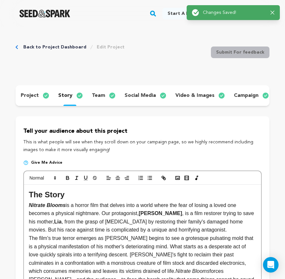
scroll to position [0, 0]
click at [237, 94] on p "campaign" at bounding box center [246, 96] width 25 height 8
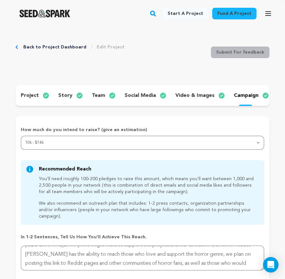
click at [61, 95] on p "story" at bounding box center [65, 96] width 14 height 8
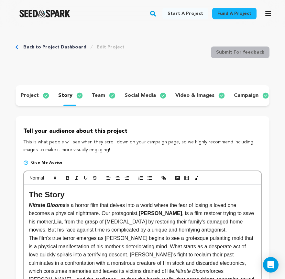
click at [199, 101] on div "project story team social media video & images campaign incentives wishlist acc…" at bounding box center [143, 95] width 254 height 21
click at [195, 96] on p "video & images" at bounding box center [194, 96] width 39 height 8
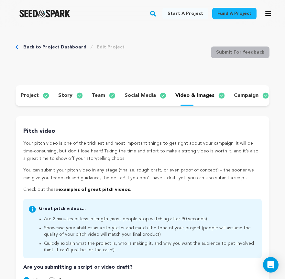
click at [245, 99] on p "campaign" at bounding box center [246, 96] width 25 height 8
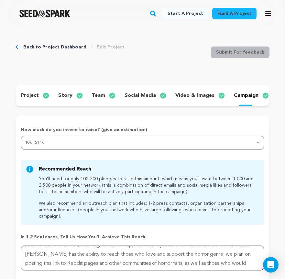
click at [67, 92] on p "story" at bounding box center [65, 96] width 14 height 8
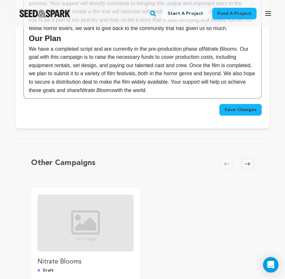
scroll to position [631, 0]
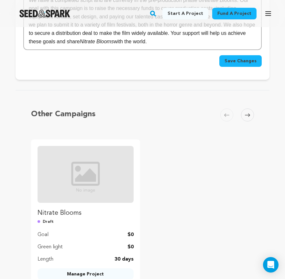
click at [242, 58] on span "Save Changes" at bounding box center [240, 61] width 32 height 6
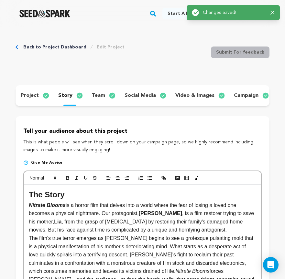
scroll to position [0, 0]
click at [35, 9] on div at bounding box center [44, 13] width 89 height 17
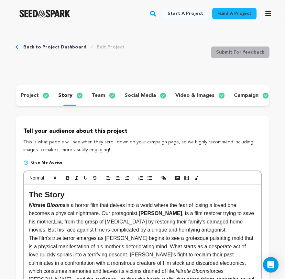
click at [16, 46] on icon "Breadcrumb" at bounding box center [17, 47] width 3 height 4
click at [32, 20] on div at bounding box center [44, 13] width 89 height 17
click at [37, 16] on img "Seed&Spark Homepage" at bounding box center [44, 14] width 51 height 8
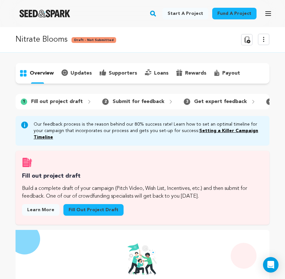
click at [265, 40] on icon at bounding box center [263, 40] width 8 height 8
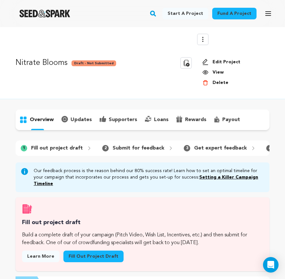
click at [219, 84] on button "Delete" at bounding box center [215, 82] width 26 height 6
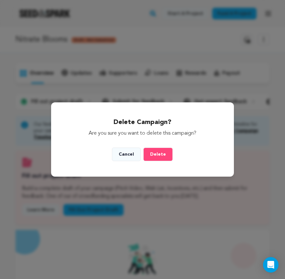
click at [186, 86] on div "Delete Campaign? Are you sure you want to delete this campaign? Cancel Delete" at bounding box center [142, 139] width 285 height 279
click at [140, 153] on button "Cancel" at bounding box center [126, 155] width 29 height 14
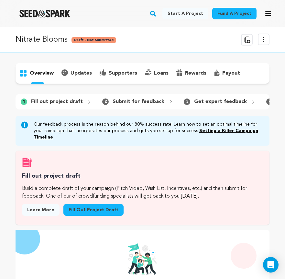
click at [263, 43] on icon at bounding box center [263, 40] width 8 height 8
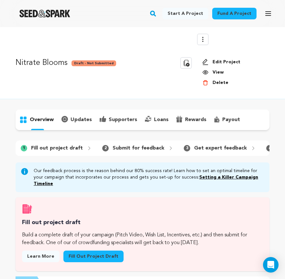
scroll to position [0, 0]
click at [213, 84] on button "Delete" at bounding box center [215, 82] width 26 height 6
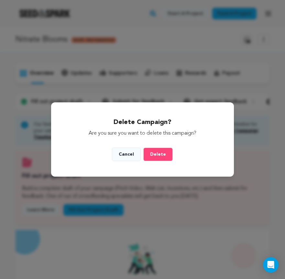
click at [157, 159] on button "Delete" at bounding box center [157, 155] width 29 height 14
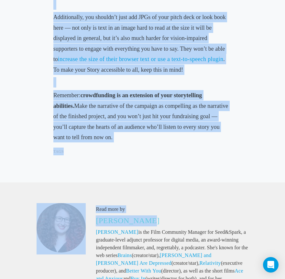
scroll to position [1396, 0]
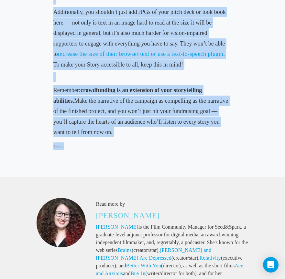
drag, startPoint x: 52, startPoint y: 151, endPoint x: 135, endPoint y: 148, distance: 83.0
copy div "Loremipsumdo sita cons ad el seddoeiu te incididuntut labo etdo mag al enimadmi…"
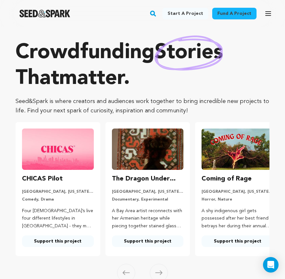
click at [262, 15] on button "Open main menu" at bounding box center [267, 13] width 13 height 13
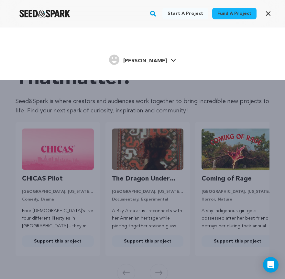
click at [144, 60] on span "[PERSON_NAME]" at bounding box center [145, 60] width 44 height 5
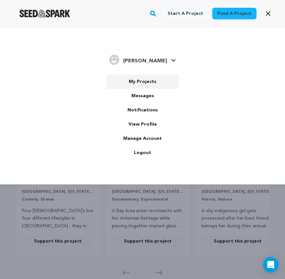
click at [141, 79] on link "My Projects" at bounding box center [142, 82] width 72 height 14
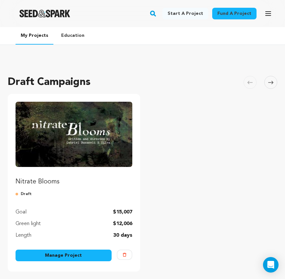
click at [102, 126] on img "Fund Nitrate Blooms" at bounding box center [74, 134] width 117 height 65
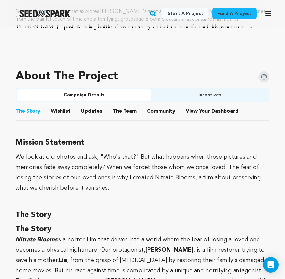
scroll to position [259, 0]
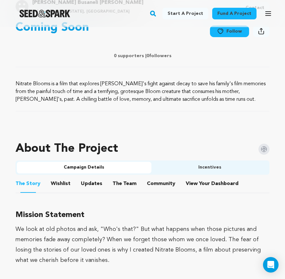
click at [265, 12] on icon "button" at bounding box center [268, 14] width 8 height 8
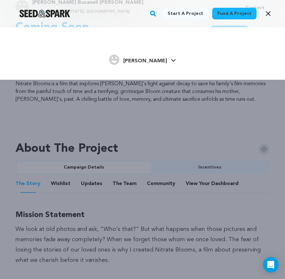
click at [268, 14] on icon "button" at bounding box center [268, 14] width 4 height 4
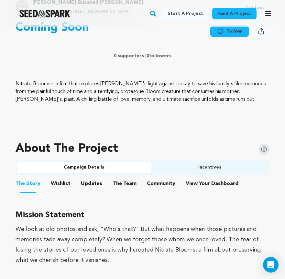
click at [269, 9] on button "Open main menu" at bounding box center [267, 13] width 13 height 13
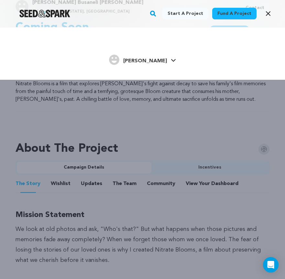
click at [150, 58] on h4 "[PERSON_NAME]" at bounding box center [145, 61] width 44 height 8
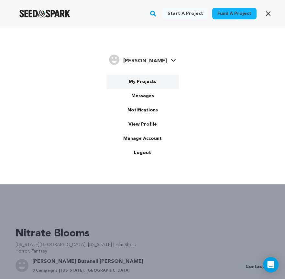
click at [144, 78] on link "My Projects" at bounding box center [142, 82] width 72 height 14
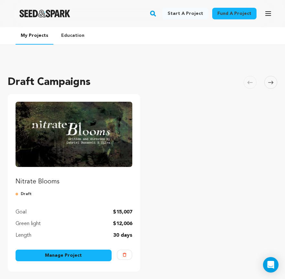
click at [78, 257] on link "Manage Project" at bounding box center [64, 256] width 96 height 12
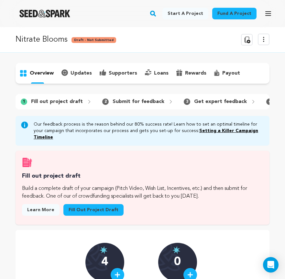
click at [260, 42] on icon at bounding box center [263, 40] width 8 height 8
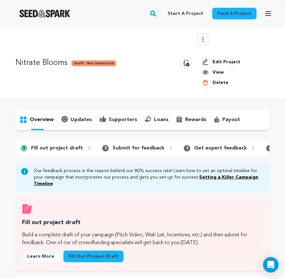
click at [229, 60] on link "Edit Project" at bounding box center [233, 62] width 62 height 6
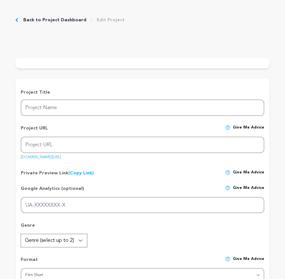
type input "Nitrate Blooms"
type input "nitrate-blooms"
type input "A film archivist attempts to stave off the supernatural decay spreading through…"
type textarea "Nitrate Blooms is a film that explores [PERSON_NAME]'s fight against decay to s…"
type textarea "We look at old photos and ask, "Who's that?" But what happens when those pictur…"
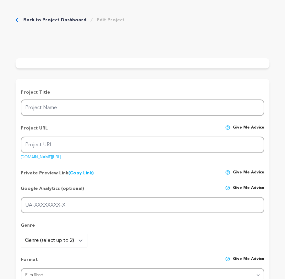
type textarea "[US_STATE][GEOGRAPHIC_DATA] ([GEOGRAPHIC_DATA]) Tisch School of the Arts"
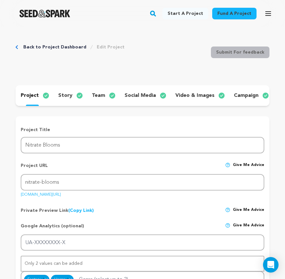
click at [54, 96] on div "story" at bounding box center [70, 95] width 34 height 10
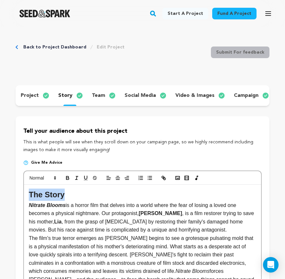
drag, startPoint x: 71, startPoint y: 192, endPoint x: -9, endPoint y: 192, distance: 80.1
click at [29, 204] on em "Nitrate Blooms" at bounding box center [47, 205] width 37 height 5
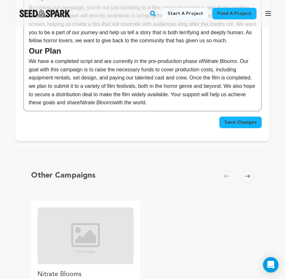
scroll to position [525, 0]
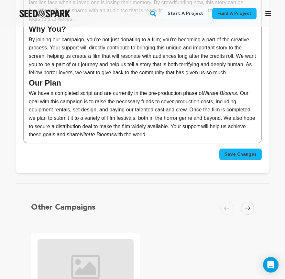
click at [234, 151] on span "Save Changes" at bounding box center [240, 154] width 32 height 6
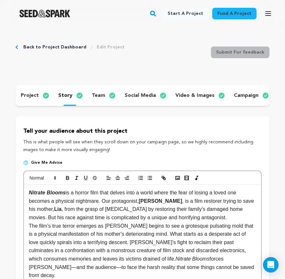
scroll to position [0, 0]
click at [242, 98] on p "campaign" at bounding box center [246, 96] width 25 height 8
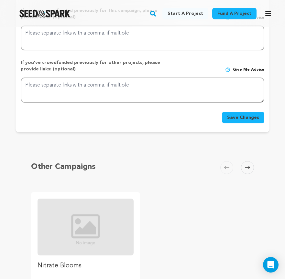
scroll to position [327, 0]
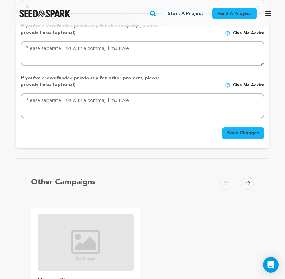
click at [249, 181] on icon at bounding box center [247, 183] width 5 height 5
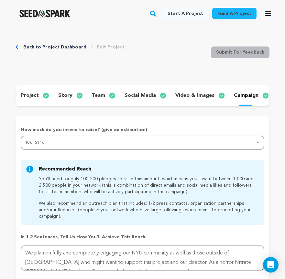
scroll to position [0, 0]
click at [22, 47] on div "Back to Project Dashboard Edit Project" at bounding box center [70, 47] width 109 height 6
click at [18, 46] on icon "Breadcrumb" at bounding box center [17, 47] width 3 height 4
click at [17, 47] on icon "Breadcrumb" at bounding box center [17, 47] width 3 height 4
click at [33, 46] on link "Back to Project Dashboard" at bounding box center [54, 47] width 63 height 6
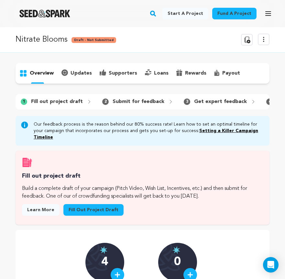
click at [120, 70] on p "supporters" at bounding box center [123, 73] width 28 height 8
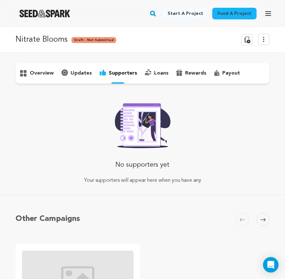
click at [36, 71] on p "overview" at bounding box center [42, 73] width 24 height 8
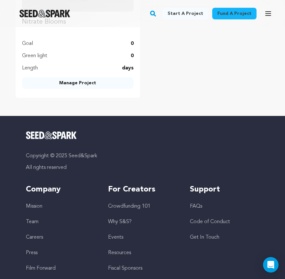
scroll to position [196, 0]
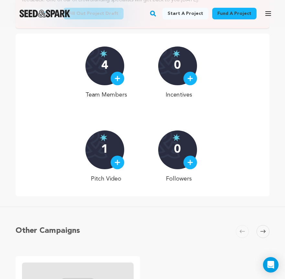
click at [183, 75] on div "0" at bounding box center [177, 66] width 39 height 39
click at [191, 76] on img at bounding box center [190, 79] width 6 height 6
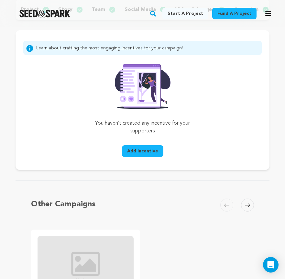
scroll to position [84, 0]
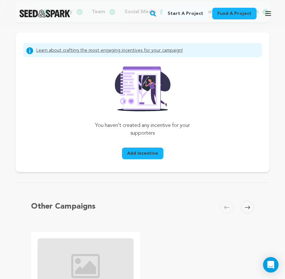
click at [147, 149] on button "Add Incentive" at bounding box center [142, 154] width 41 height 12
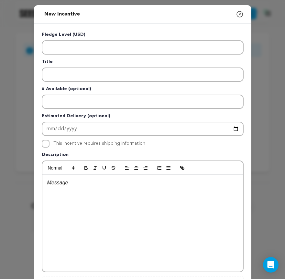
scroll to position [0, 0]
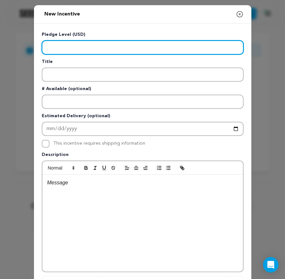
click at [97, 46] on input "Enter level" at bounding box center [143, 47] width 202 height 14
